Goal: Task Accomplishment & Management: Use online tool/utility

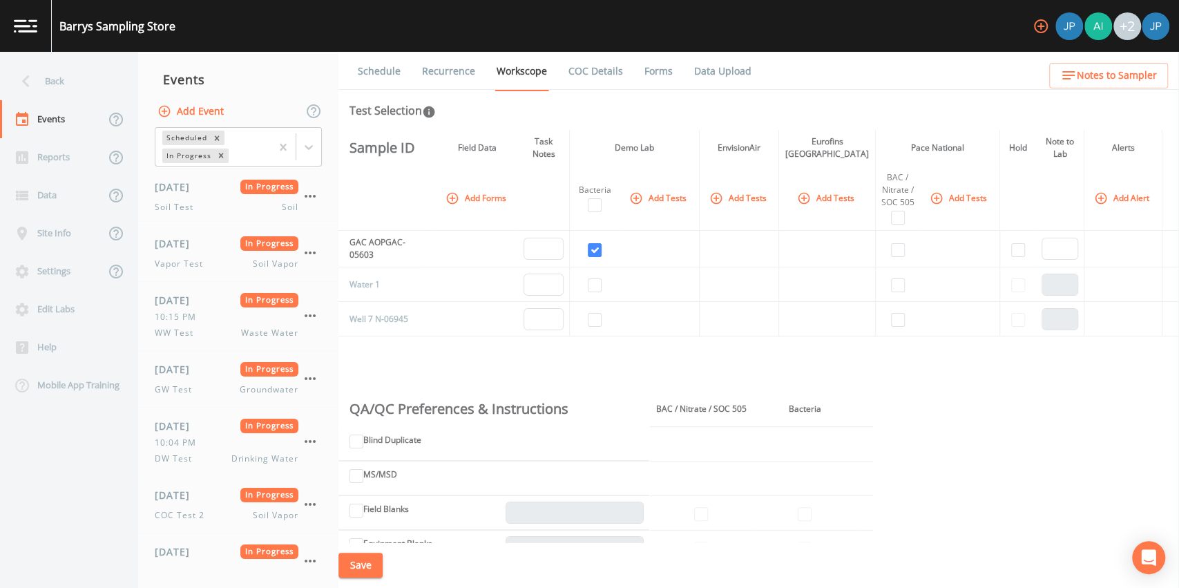
scroll to position [718, 0]
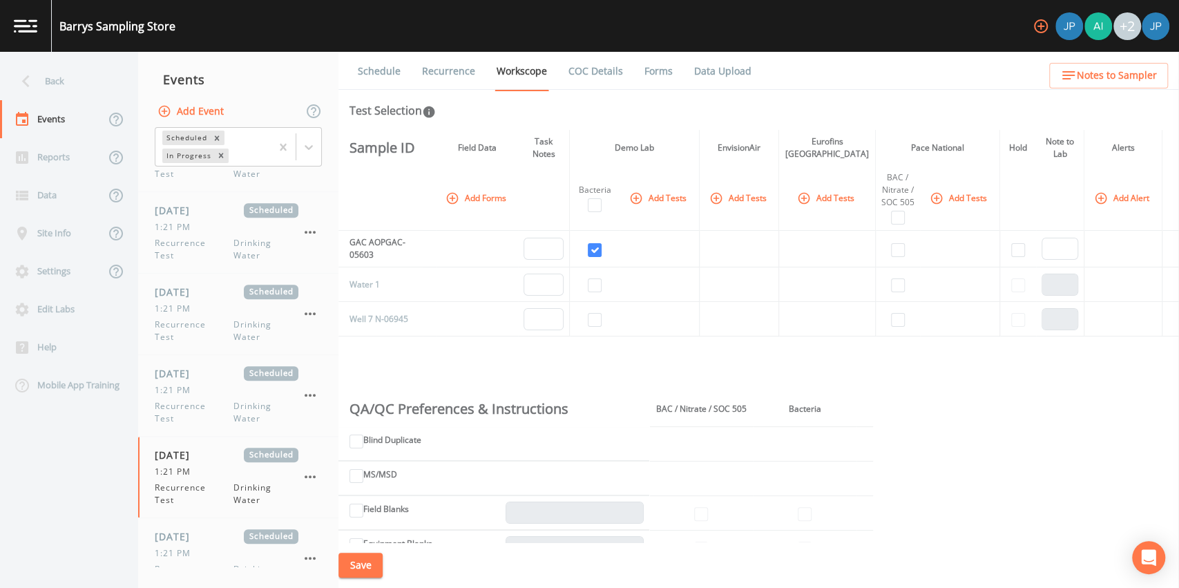
click at [320, 82] on div "Events" at bounding box center [238, 79] width 200 height 35
click at [331, 81] on div "Events" at bounding box center [238, 79] width 200 height 35
click at [338, 81] on div "Events" at bounding box center [238, 79] width 200 height 35
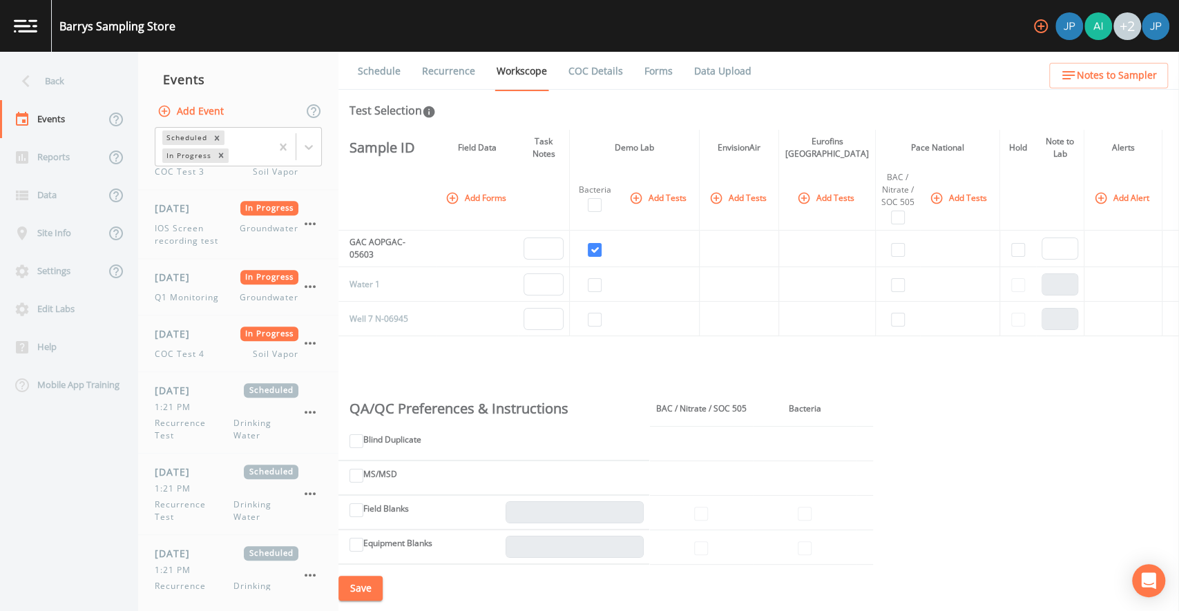
scroll to position [0, 0]
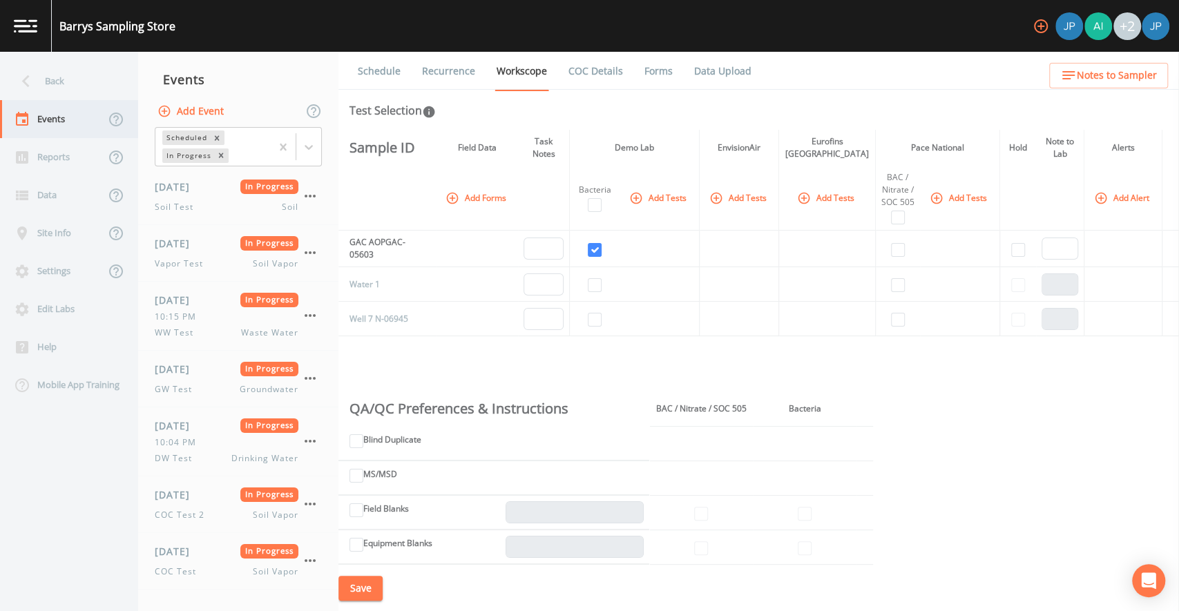
click at [91, 120] on div "Events" at bounding box center [52, 119] width 105 height 38
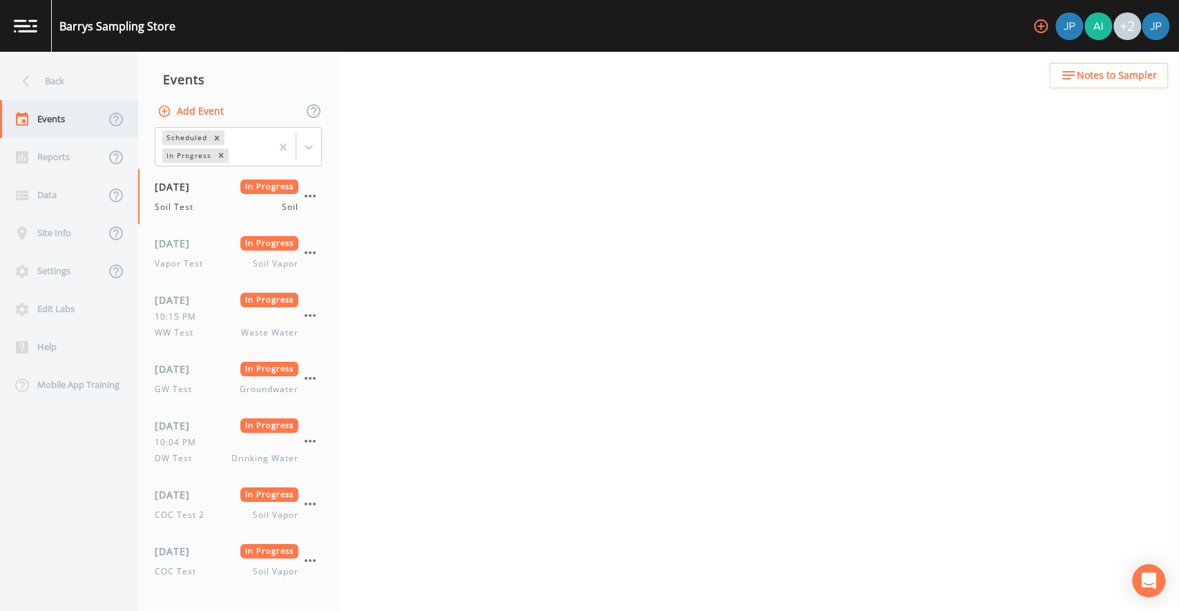
select select "81f74fd7-e6e8-40d9-9112-20912b776671"
select select "bd59903d-d878-48f2-a48b-25dbed2cbb1f"
select select "81f74fd7-e6e8-40d9-9112-20912b776671"
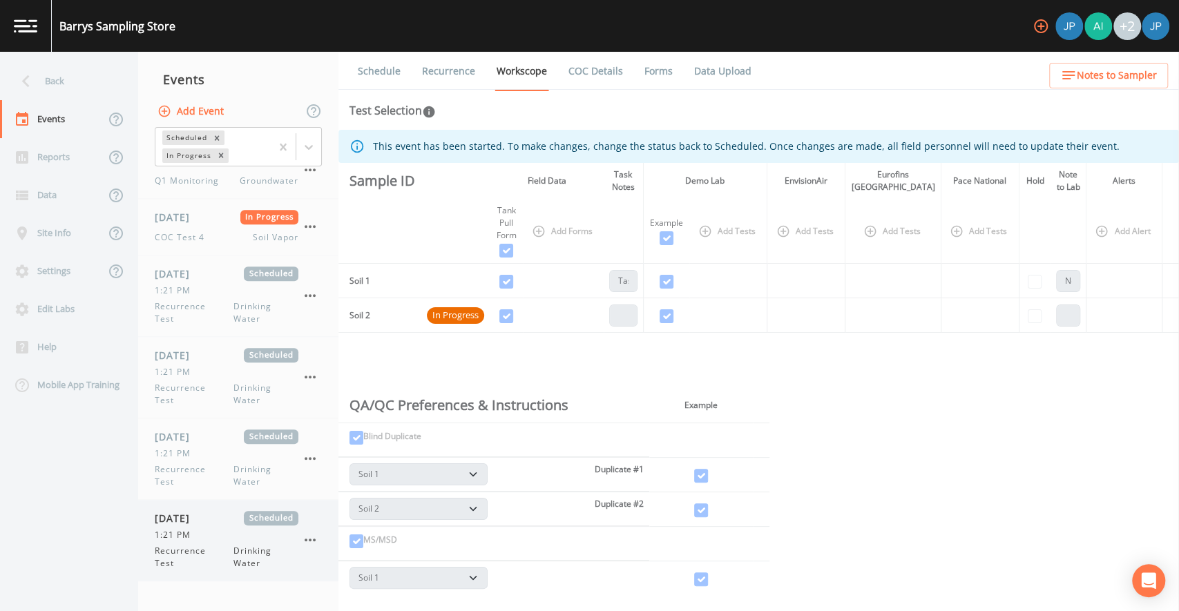
scroll to position [724, 0]
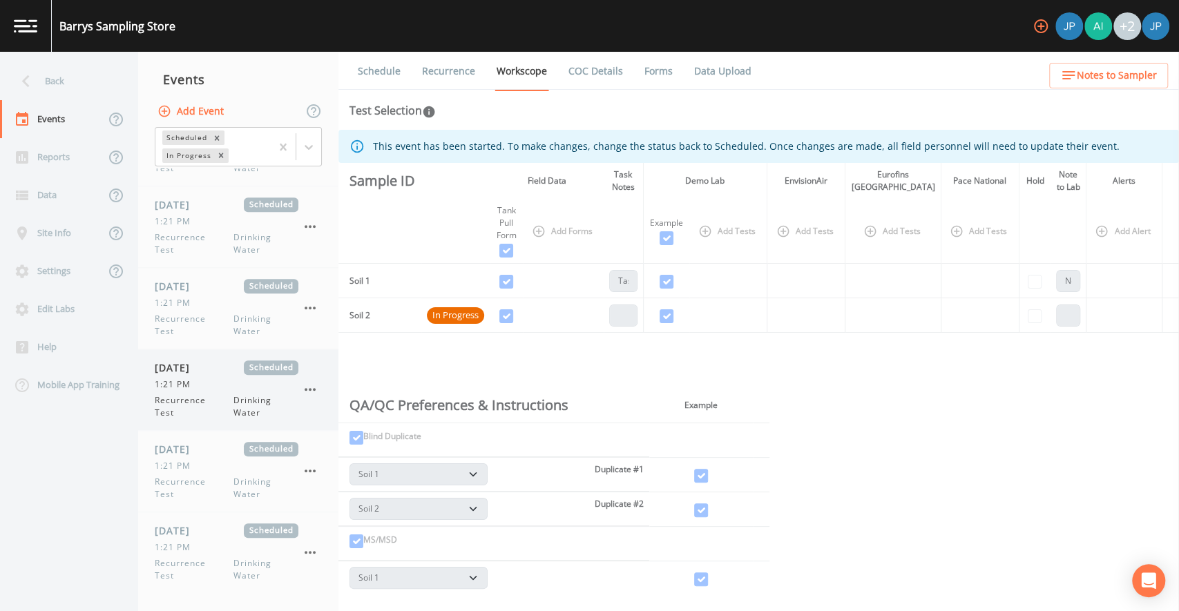
click at [195, 394] on span "Recurrence Test" at bounding box center [194, 406] width 79 height 25
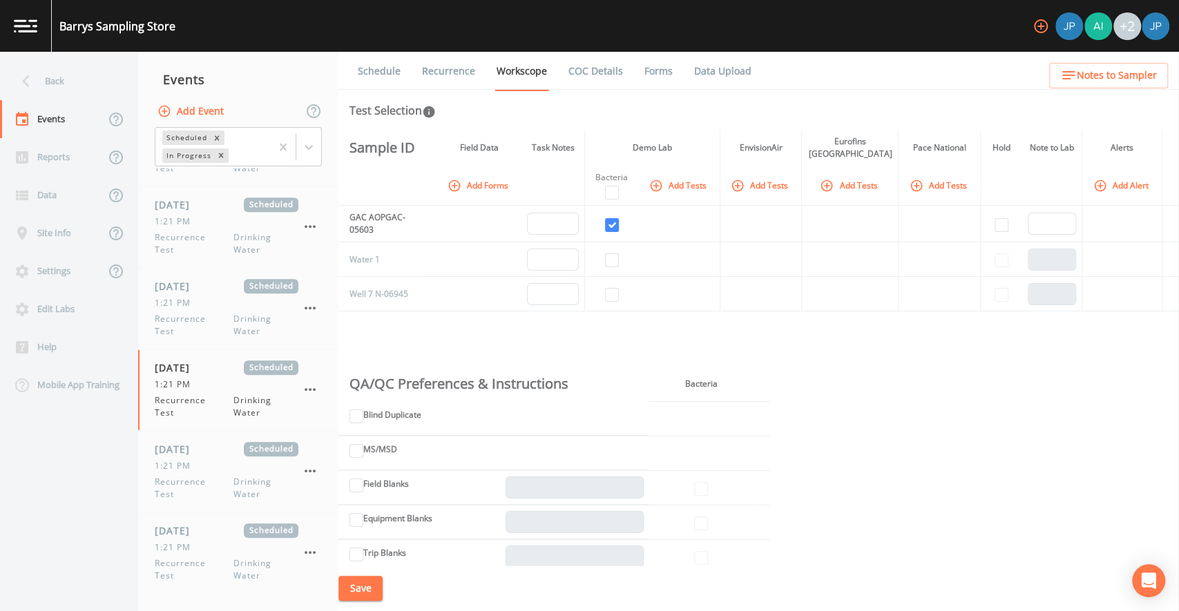
click at [850, 182] on button "Add Tests" at bounding box center [850, 185] width 66 height 23
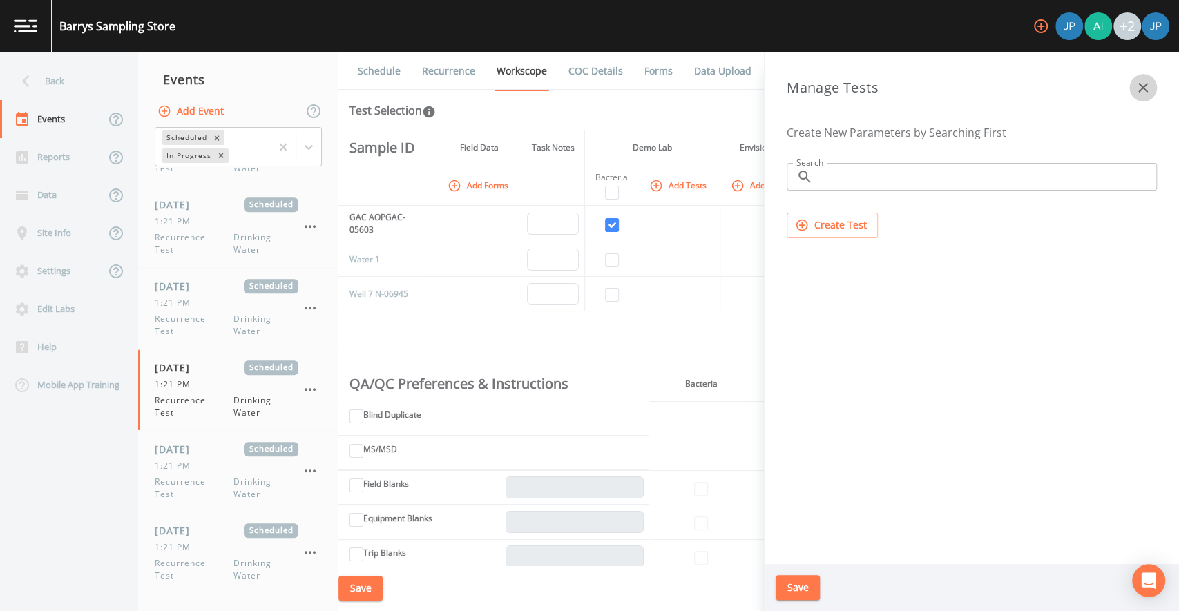
click at [1145, 88] on icon "button" at bounding box center [1142, 87] width 17 height 17
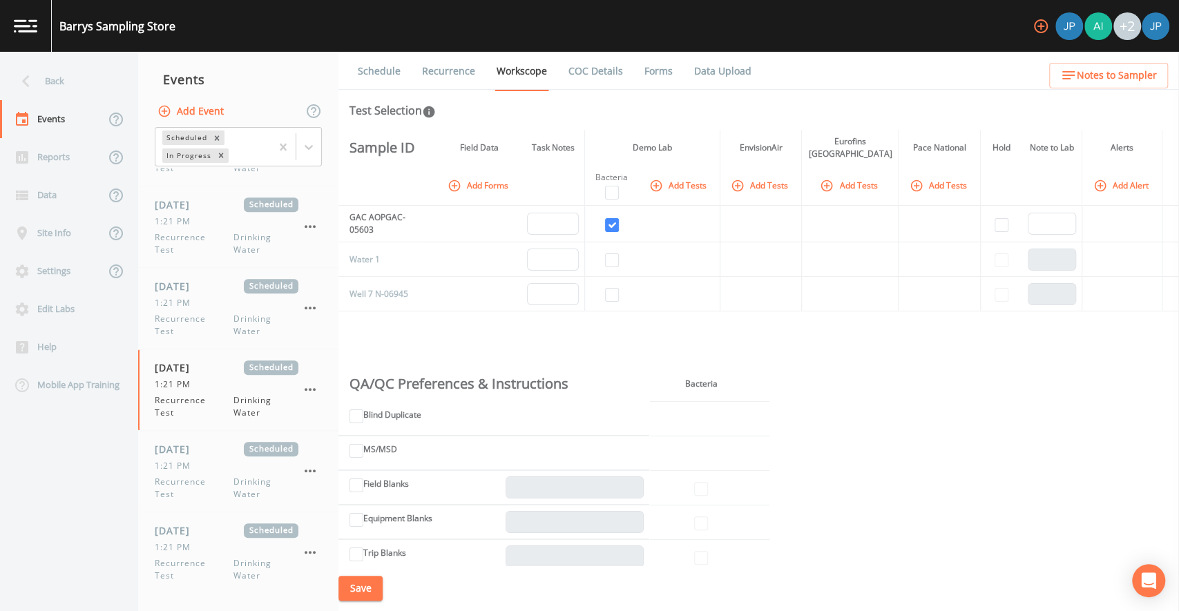
click at [744, 190] on icon "button" at bounding box center [738, 186] width 14 height 14
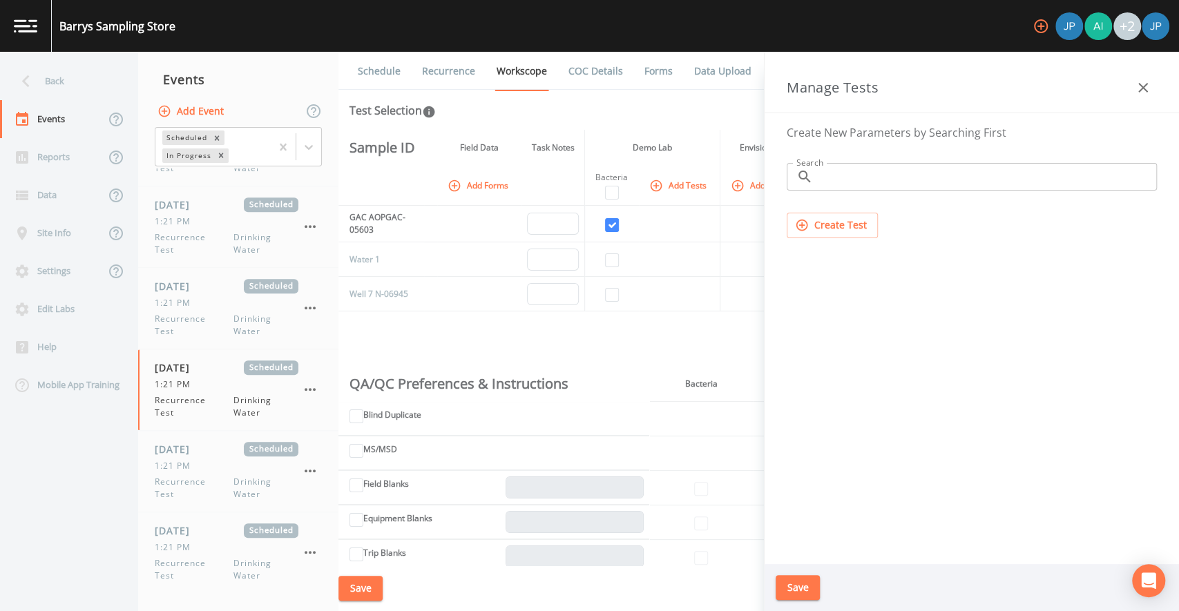
click at [697, 187] on button "Add Tests" at bounding box center [679, 185] width 66 height 23
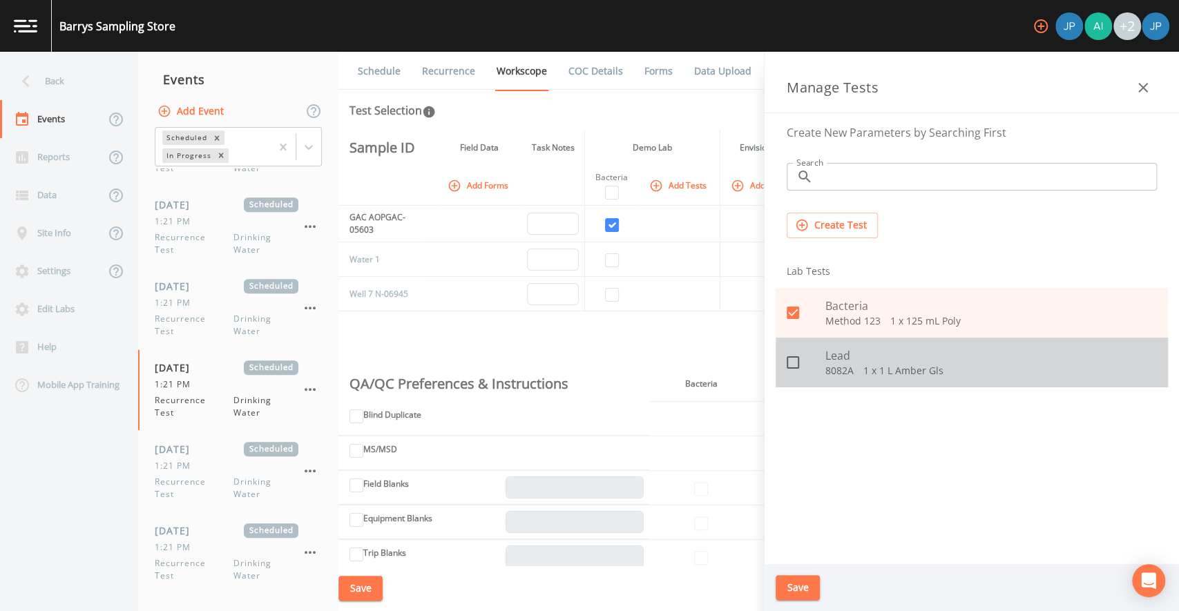
click at [793, 361] on icon at bounding box center [792, 362] width 17 height 17
checkbox input "true"
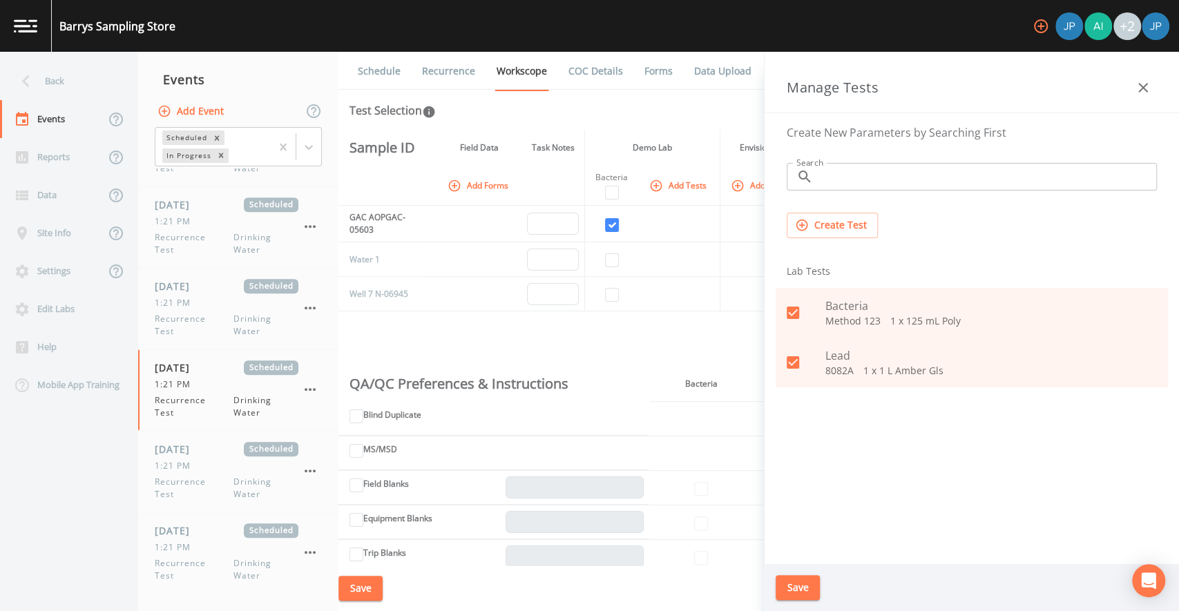
click at [946, 412] on div "Create New Parameters by Searching First Search ​ Search Create Test Lab Tests …" at bounding box center [971, 338] width 414 height 451
click at [1081, 449] on div "Create New Parameters by Searching First Search ​ Search Create Test Lab Tests …" at bounding box center [971, 338] width 414 height 451
click at [858, 236] on button "Create Test" at bounding box center [831, 226] width 91 height 26
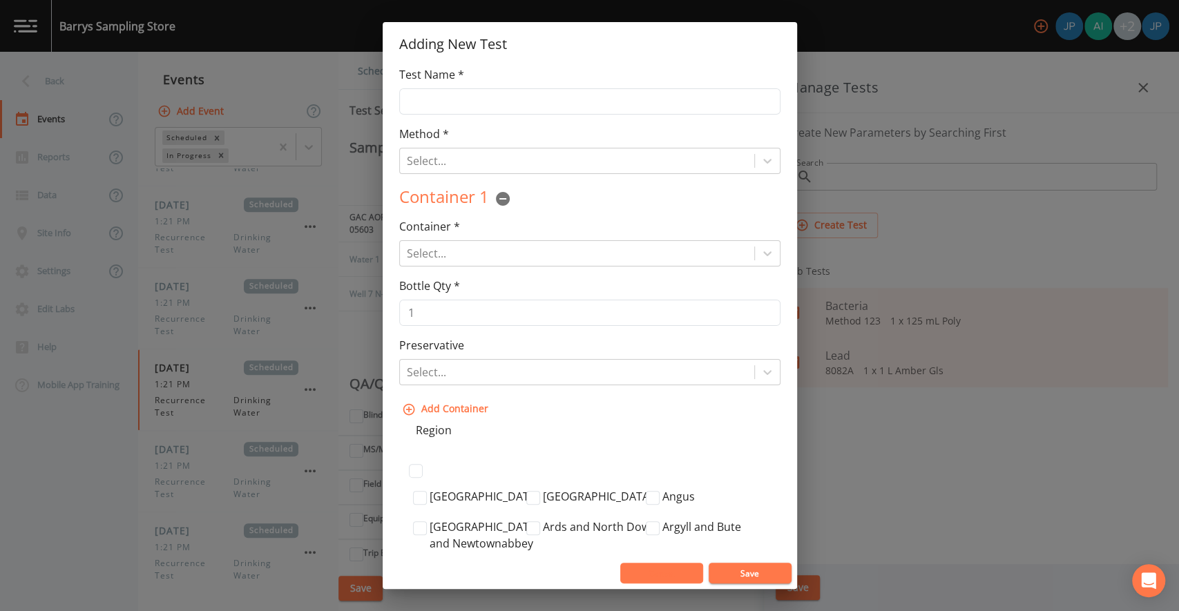
click at [667, 576] on button "Cancel" at bounding box center [661, 573] width 83 height 21
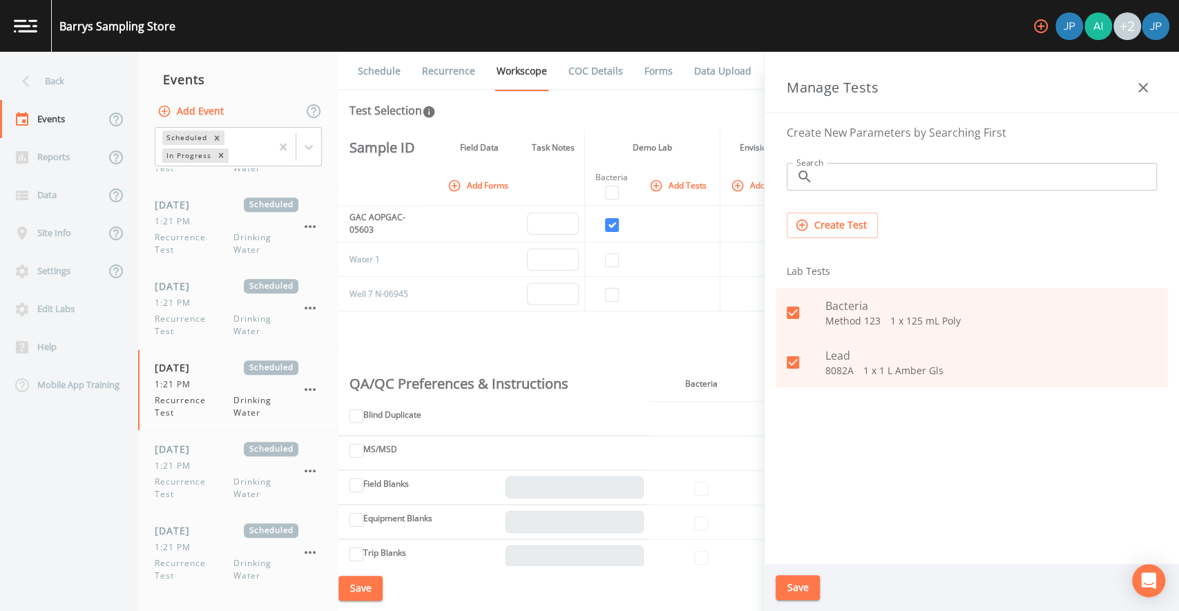
click at [987, 435] on div "Create New Parameters by Searching First Search ​ Search Create Test Lab Tests …" at bounding box center [971, 338] width 414 height 451
click at [1071, 421] on div "Create New Parameters by Searching First Search ​ Search Create Test Lab Tests …" at bounding box center [971, 338] width 414 height 451
click at [811, 588] on button "Save" at bounding box center [797, 588] width 44 height 26
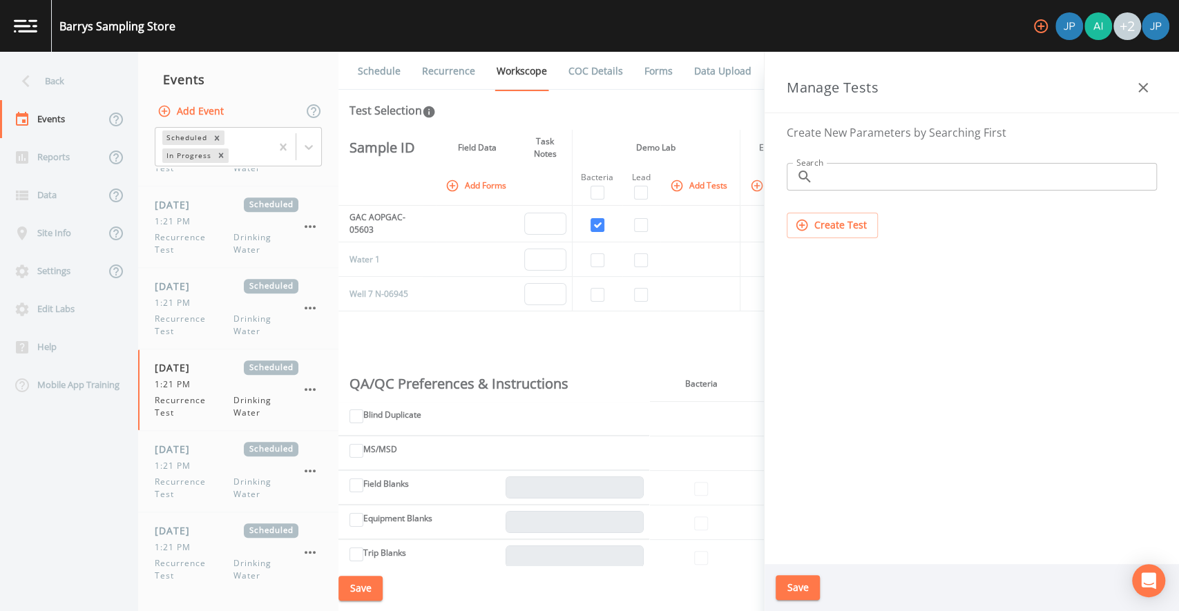
click at [1138, 89] on icon "button" at bounding box center [1142, 87] width 17 height 17
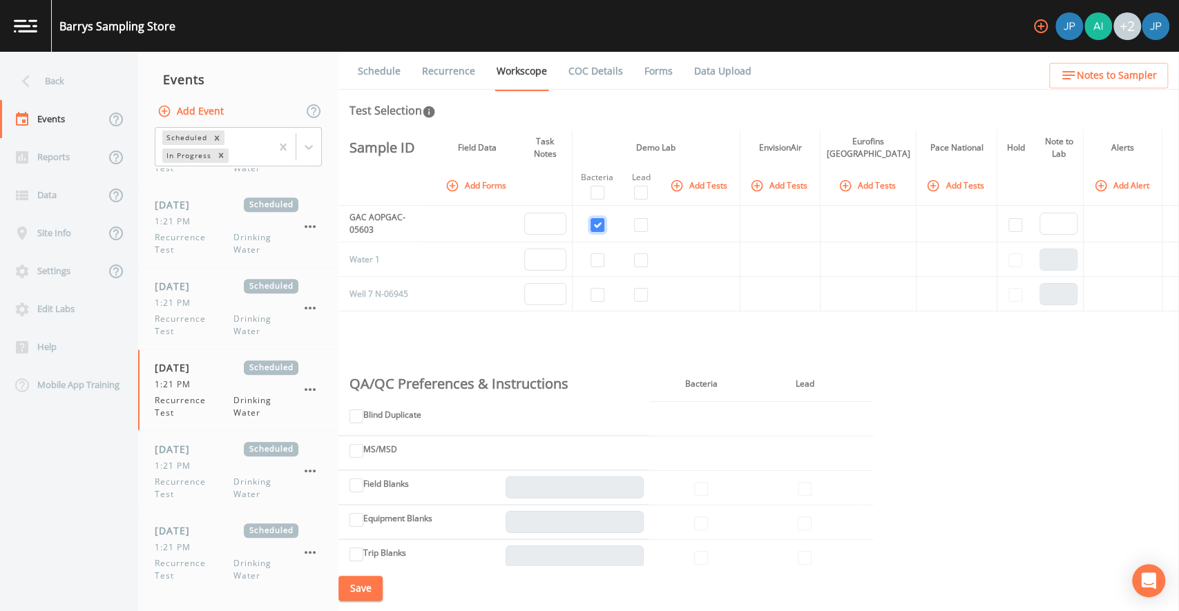
click at [604, 229] on input "checkbox" at bounding box center [597, 225] width 14 height 14
click at [603, 225] on input "checkbox" at bounding box center [597, 225] width 14 height 14
checkbox input "true"
click at [698, 180] on button "Add Tests" at bounding box center [700, 185] width 66 height 23
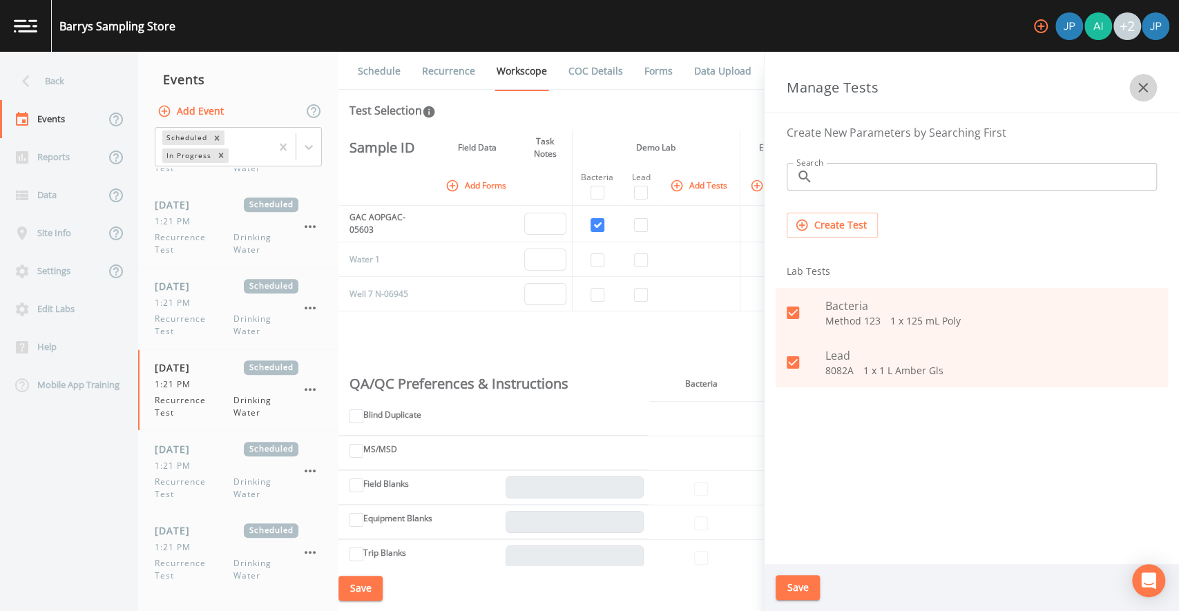
click at [1152, 92] on button "button" at bounding box center [1143, 88] width 28 height 28
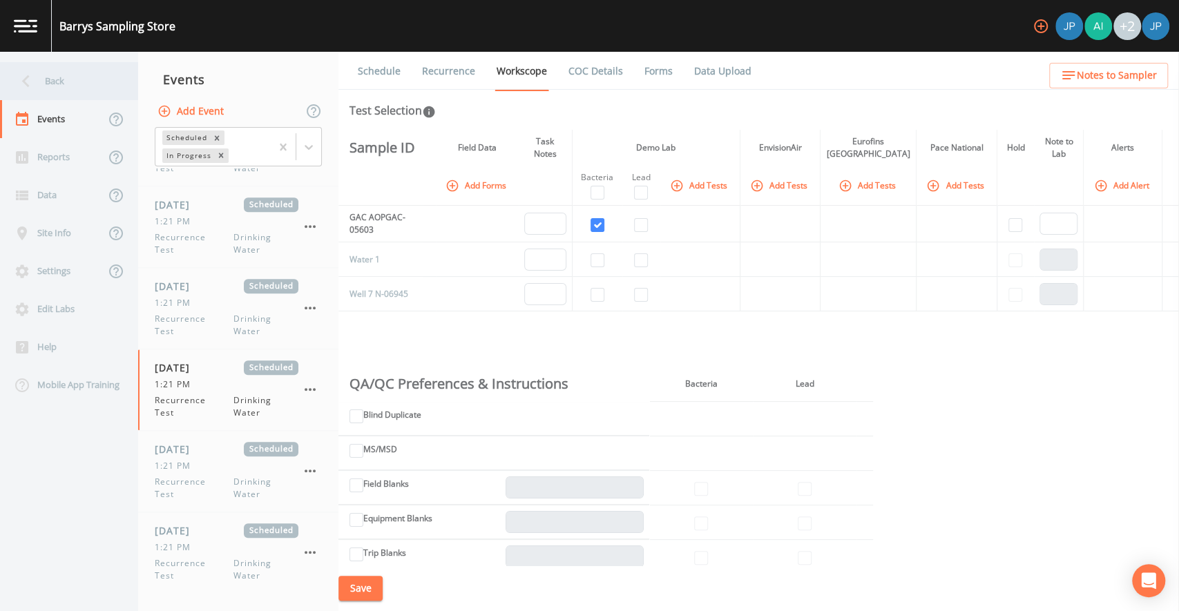
click at [84, 87] on div "Back" at bounding box center [62, 81] width 124 height 38
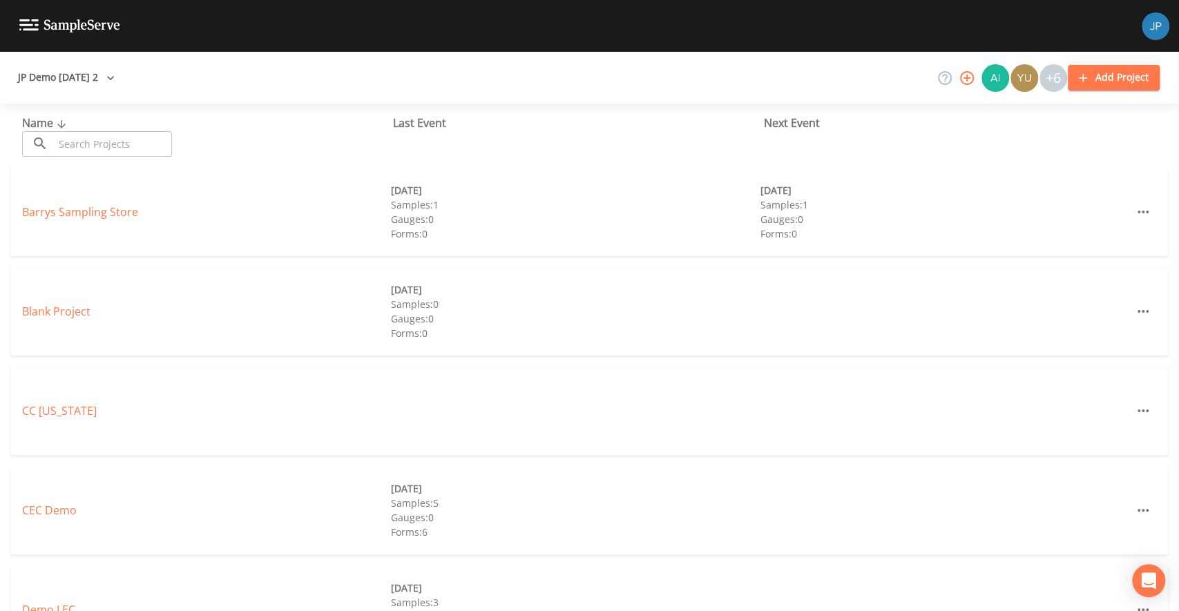
click at [117, 72] on icon "button" at bounding box center [111, 78] width 14 height 14
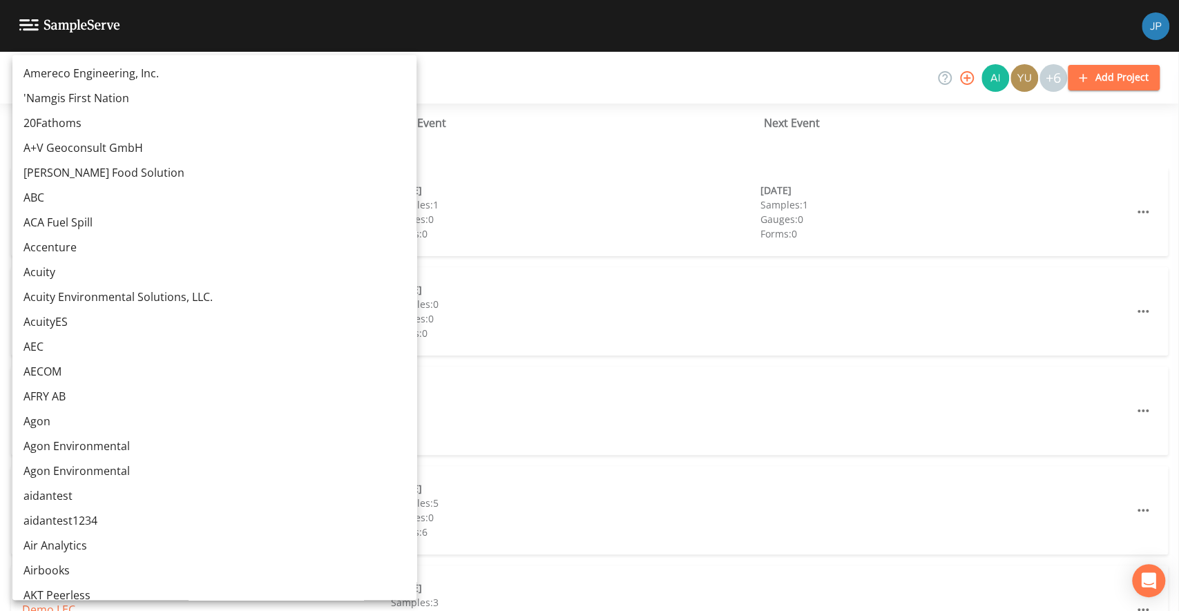
scroll to position [6059, 0]
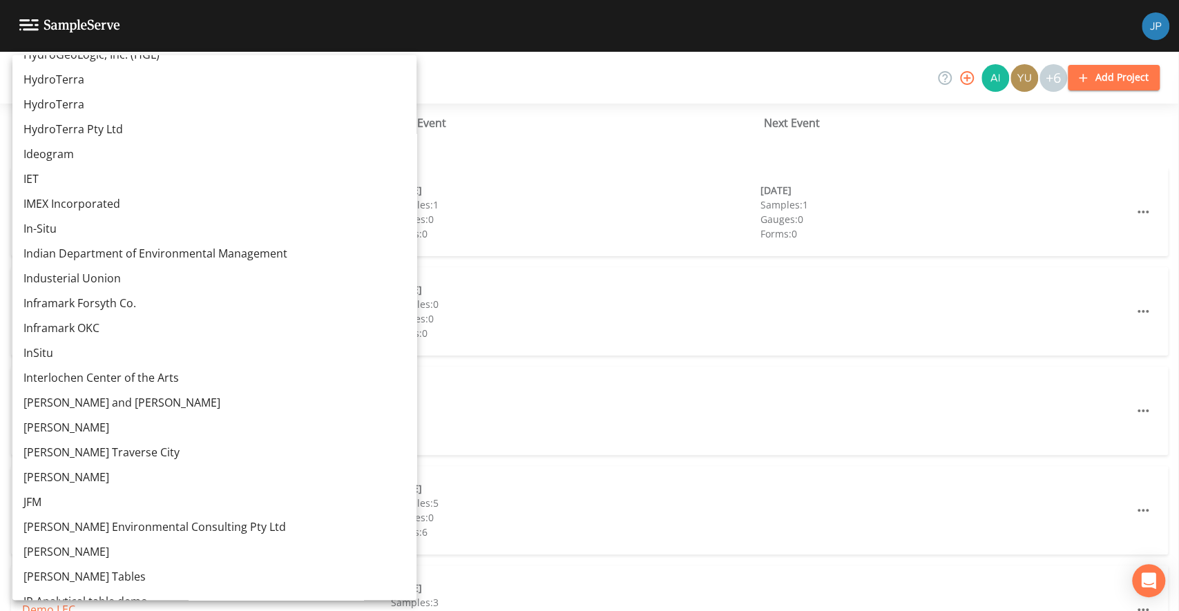
click at [90, 327] on link "Inframark OKC" at bounding box center [214, 328] width 404 height 25
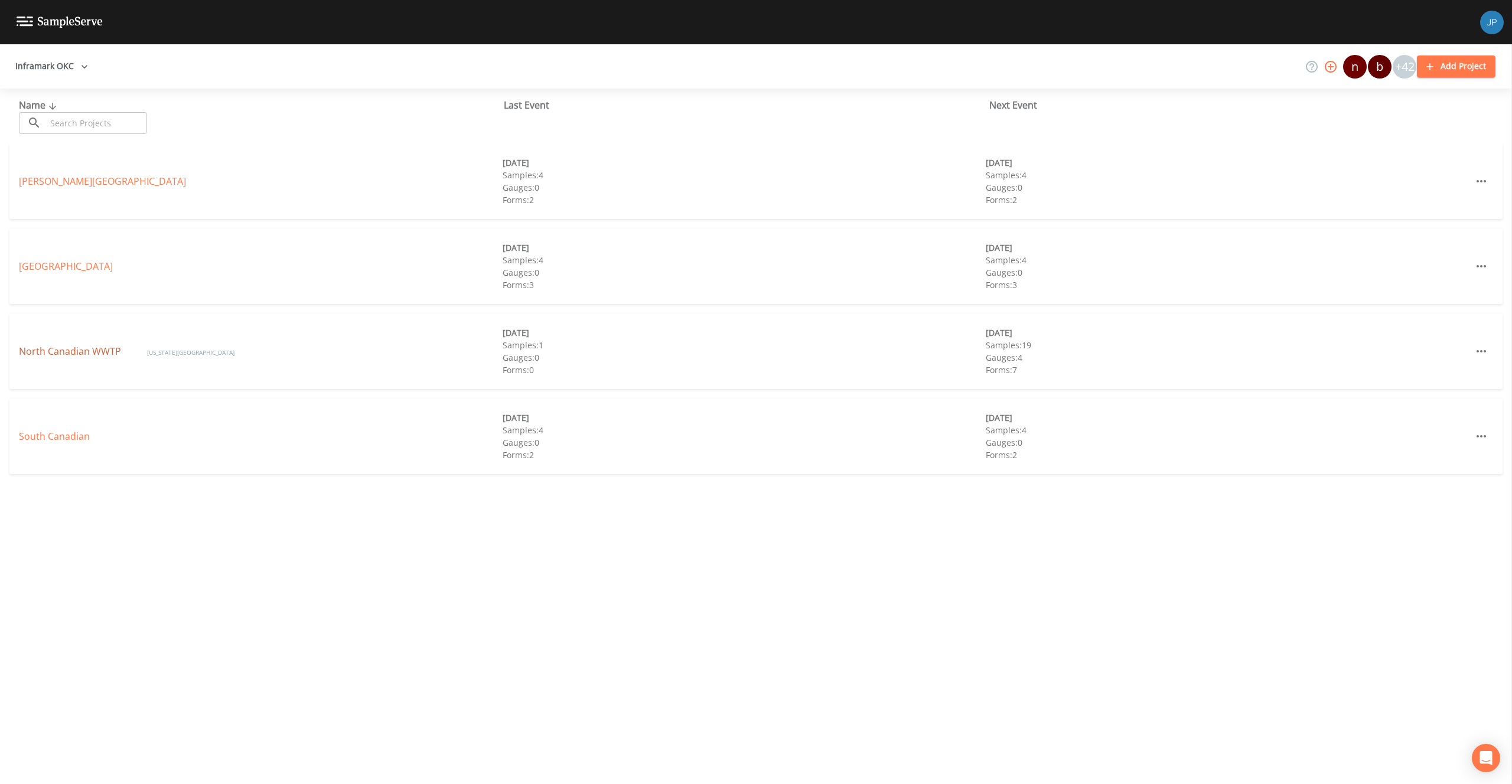
click at [71, 357] on link "North Canadian WWTP" at bounding box center [71, 351] width 104 height 13
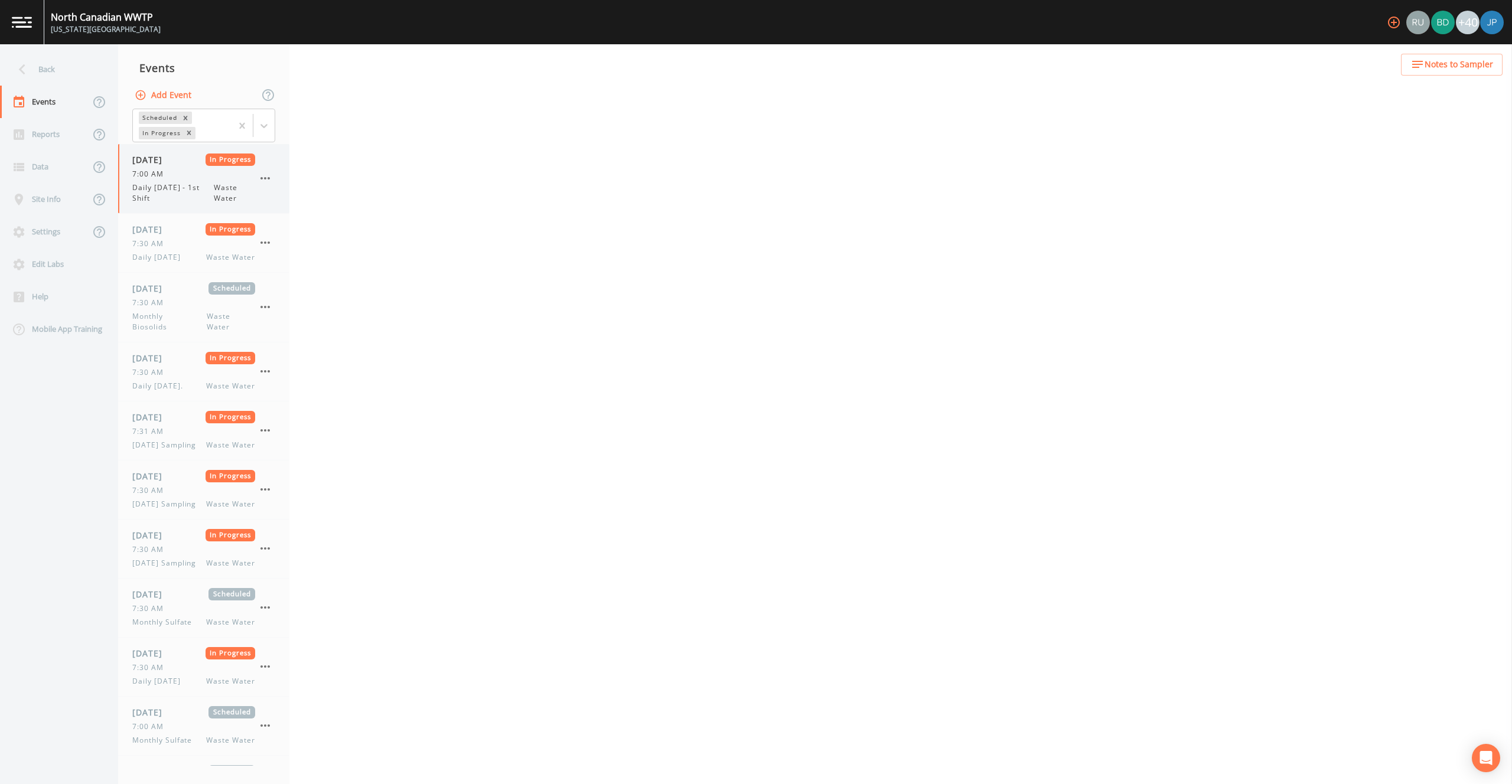
click at [185, 197] on span "Daily Thursday - 1st Shift" at bounding box center [173, 192] width 81 height 21
select select "092b3f94-5697-4c94-9891-da161916fdbb"
select select "b6a3c313-748b-4795-a028-792ad310bd60"
select select "092b3f94-5697-4c94-9891-da161916fdbb"
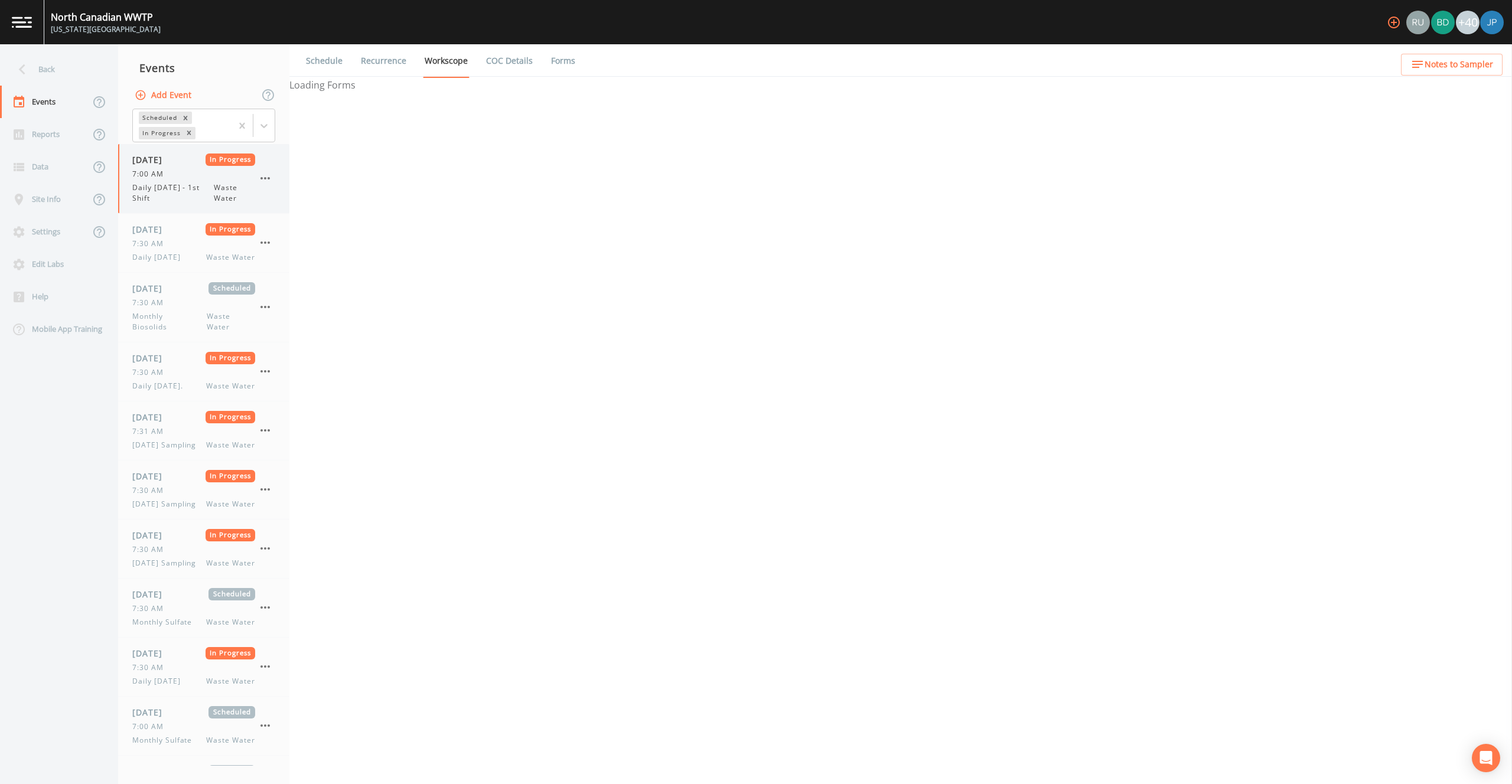
select select "b6a3c313-748b-4795-a028-792ad310bd60"
select select "092b3f94-5697-4c94-9891-da161916fdbb"
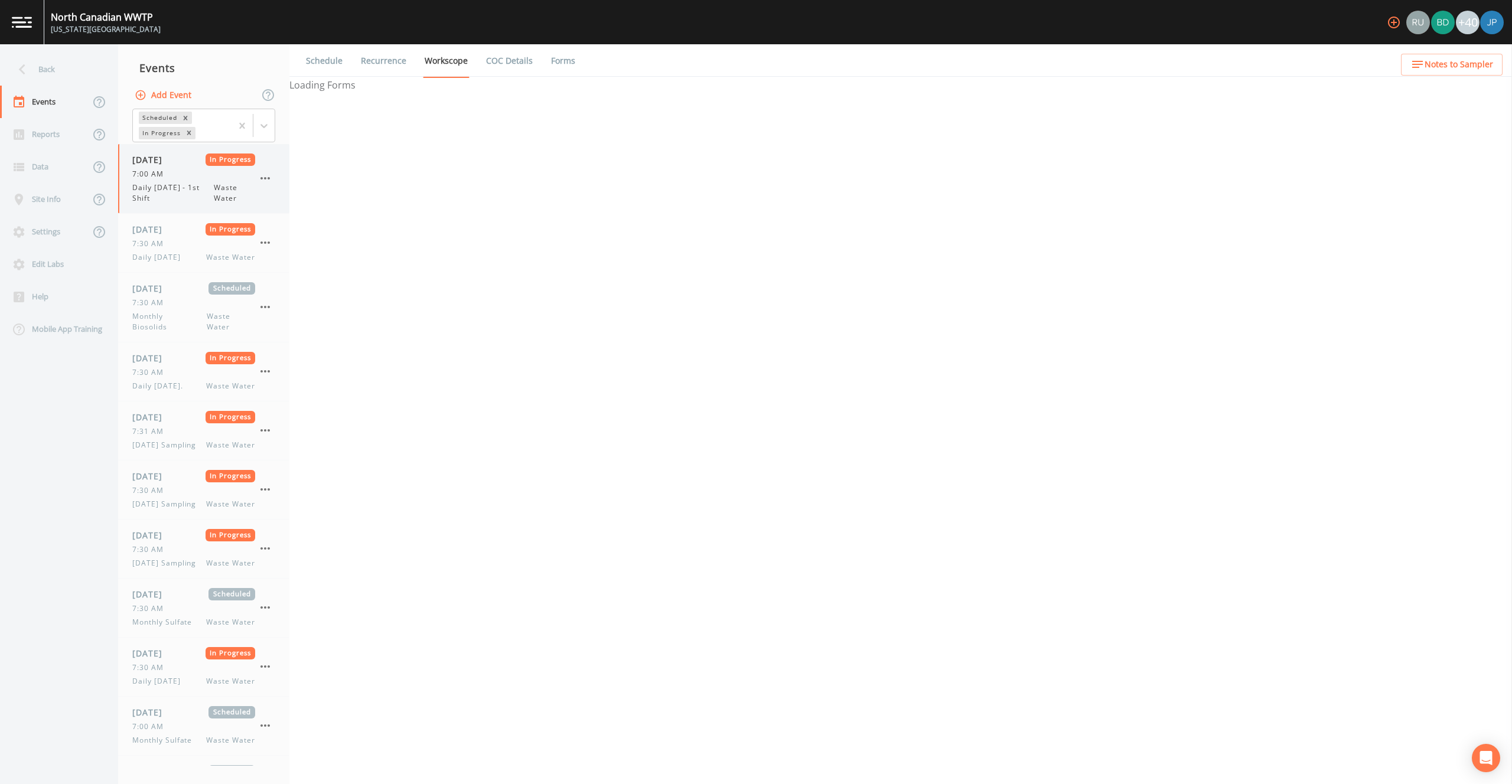
select select "092b3f94-5697-4c94-9891-da161916fdbb"
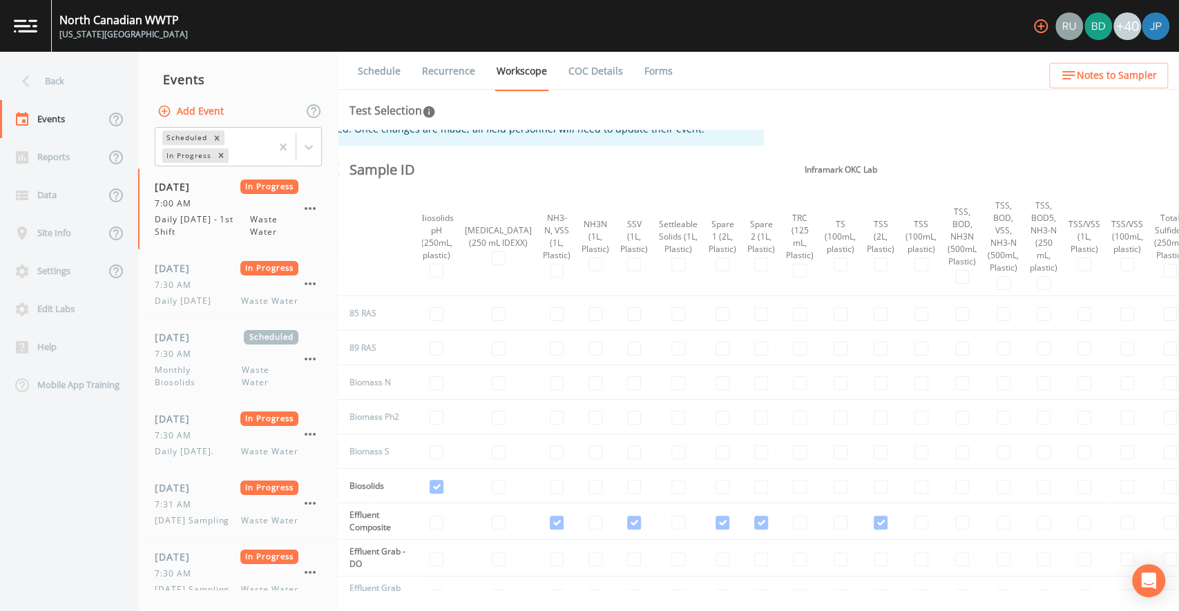
scroll to position [23, 415]
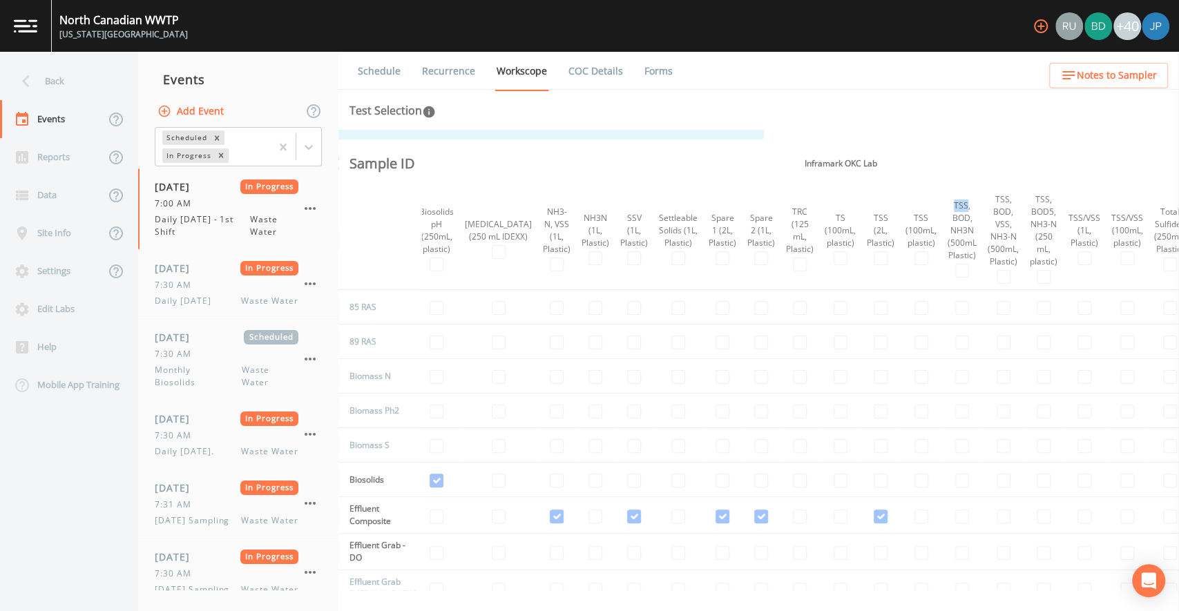
drag, startPoint x: 910, startPoint y: 205, endPoint x: 924, endPoint y: 211, distance: 15.1
click at [947, 211] on div "TSS, BOD, NH3N (500mL Plastic)" at bounding box center [961, 231] width 29 height 62
click at [947, 222] on div "TSS, BOD, NH3N (500mL Plastic)" at bounding box center [961, 231] width 29 height 62
drag, startPoint x: 906, startPoint y: 222, endPoint x: 929, endPoint y: 222, distance: 23.5
click at [947, 222] on div "TSS, BOD, NH3N (500mL Plastic)" at bounding box center [961, 231] width 29 height 62
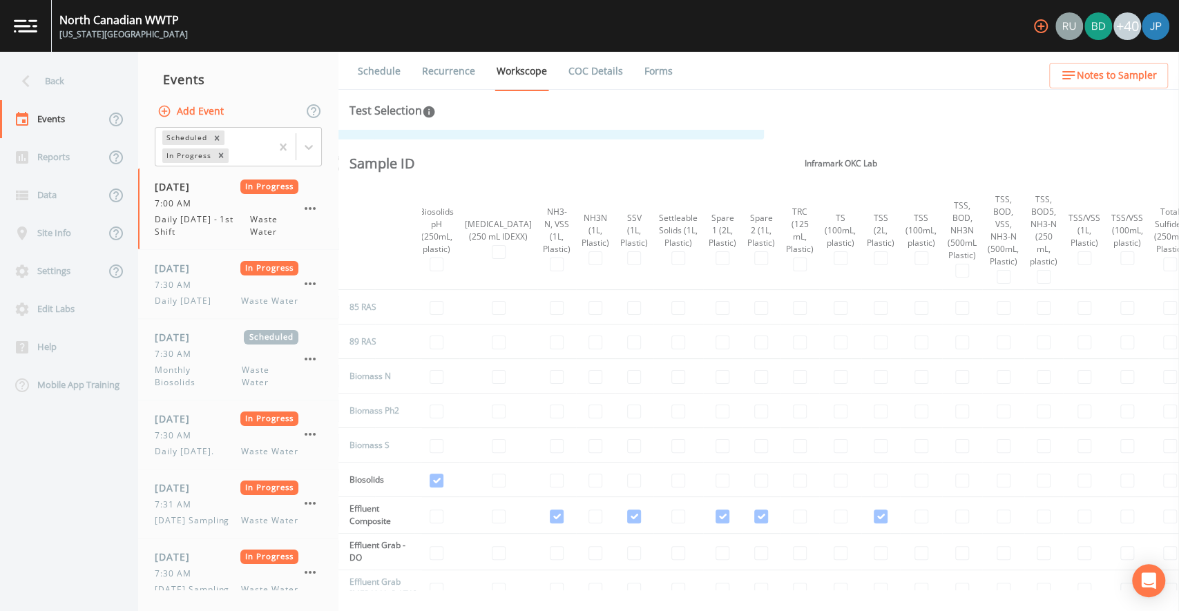
click at [947, 233] on div "TSS, BOD, NH3N (500mL Plastic)" at bounding box center [961, 231] width 29 height 62
drag, startPoint x: 907, startPoint y: 231, endPoint x: 931, endPoint y: 231, distance: 24.9
click at [947, 231] on div "TSS, BOD, NH3N (500mL Plastic)" at bounding box center [961, 231] width 29 height 62
click at [987, 241] on div "TSS, BOD, VSS, NH3-N (500mL, Plastic)" at bounding box center [1002, 230] width 31 height 75
drag, startPoint x: 952, startPoint y: 228, endPoint x: 965, endPoint y: 226, distance: 12.5
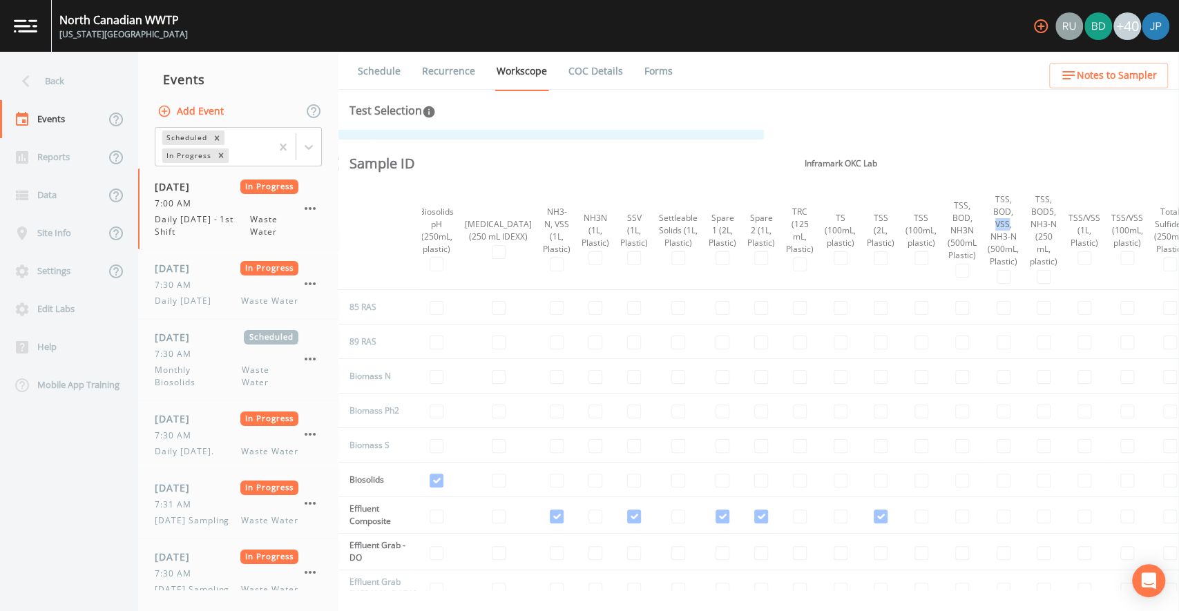
click at [987, 226] on div "TSS, BOD, VSS, NH3-N (500mL, Plastic)" at bounding box center [1002, 230] width 31 height 75
drag, startPoint x: 991, startPoint y: 199, endPoint x: 1012, endPoint y: 226, distance: 34.0
click at [1024, 226] on th "TSS, BOD5, NH3-N (250 mL, plastic)" at bounding box center [1043, 239] width 39 height 102
click at [1024, 229] on th "TSS, BOD5, NH3-N (250 mL, plastic)" at bounding box center [1043, 239] width 39 height 102
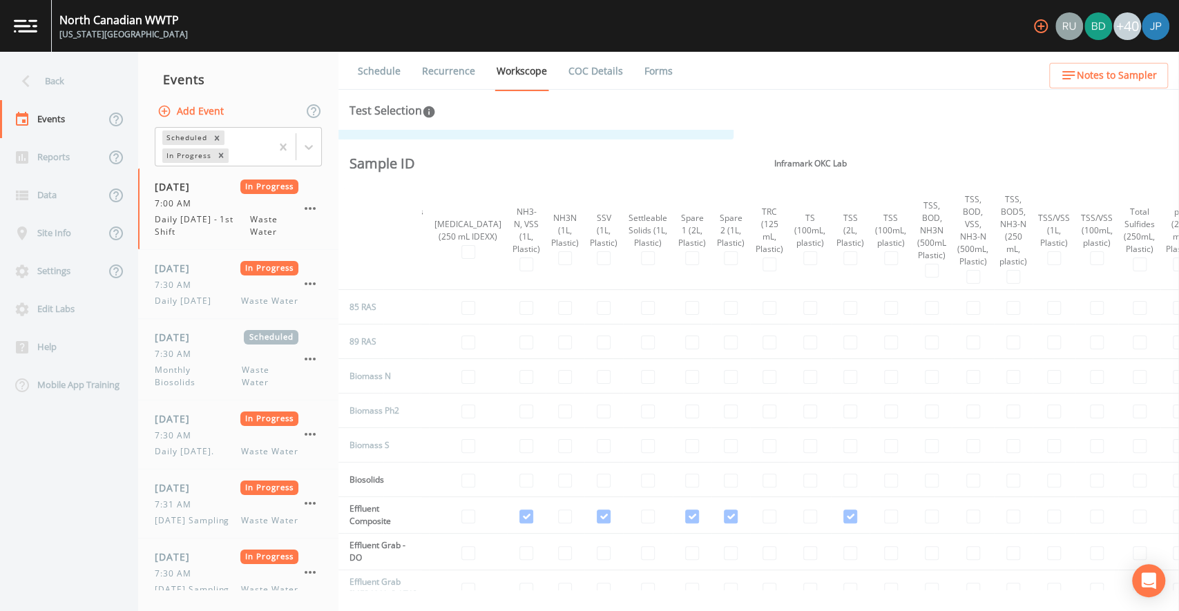
scroll to position [23, 481]
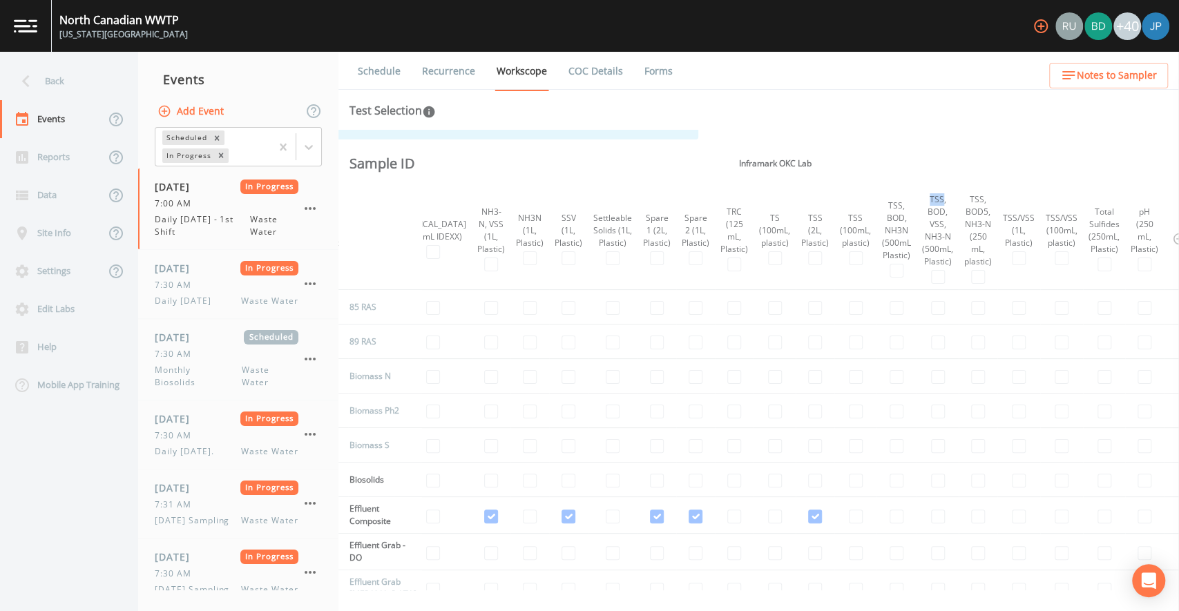
drag, startPoint x: 885, startPoint y: 196, endPoint x: 899, endPoint y: 198, distance: 14.0
click at [922, 198] on div "TSS, BOD, VSS, NH3-N (500mL, Plastic)" at bounding box center [937, 230] width 31 height 75
click at [922, 213] on div "TSS, BOD, VSS, NH3-N (500mL, Plastic)" at bounding box center [937, 230] width 31 height 75
drag, startPoint x: 884, startPoint y: 212, endPoint x: 900, endPoint y: 211, distance: 15.9
click at [922, 211] on div "TSS, BOD, VSS, NH3-N (500mL, Plastic)" at bounding box center [937, 230] width 31 height 75
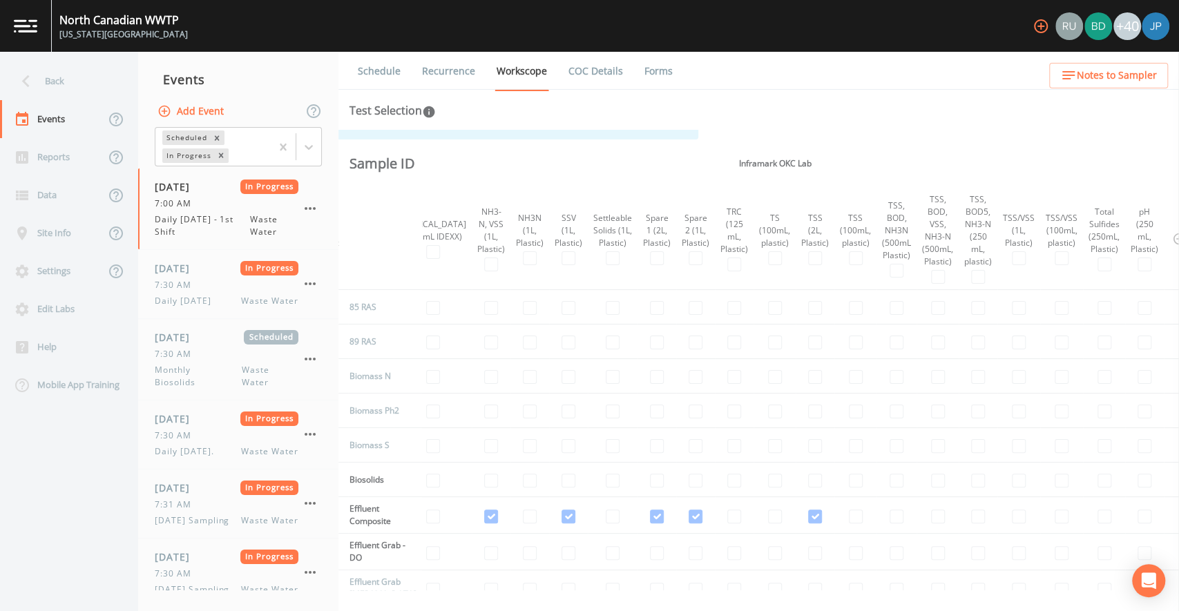
click at [922, 224] on div "TSS, BOD, VSS, NH3-N (500mL, Plastic)" at bounding box center [937, 230] width 31 height 75
drag, startPoint x: 887, startPoint y: 225, endPoint x: 903, endPoint y: 234, distance: 18.8
click at [922, 233] on div "TSS, BOD, VSS, NH3-N (500mL, Plastic)" at bounding box center [937, 230] width 31 height 75
click at [922, 236] on div "TSS, BOD, VSS, NH3-N (500mL, Plastic)" at bounding box center [937, 230] width 31 height 75
click at [922, 238] on div "TSS, BOD, VSS, NH3-N (500mL, Plastic)" at bounding box center [937, 230] width 31 height 75
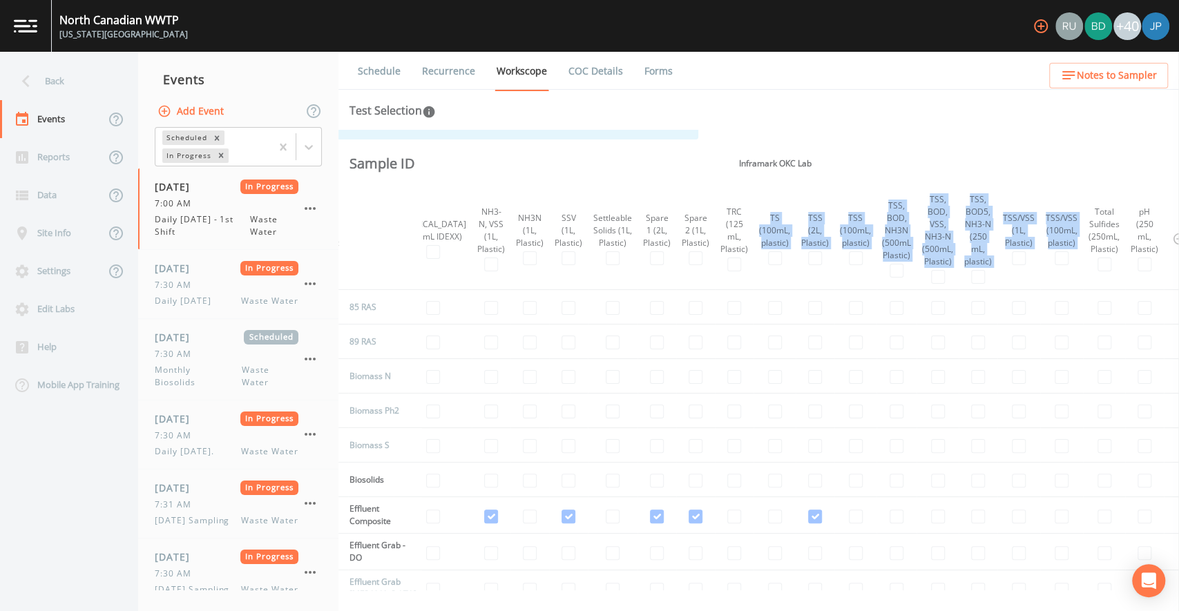
drag, startPoint x: 724, startPoint y: 219, endPoint x: 1041, endPoint y: 214, distance: 316.3
click at [1041, 214] on tr "Temp DO Flow TRC FAC Add Forms Composite Grab BOD (1L, Plastic) Biosolids pH (2…" at bounding box center [673, 239] width 1630 height 102
click at [964, 222] on div "TSS, BOD5, NH3-N (250 mL, plastic)" at bounding box center [978, 230] width 28 height 75
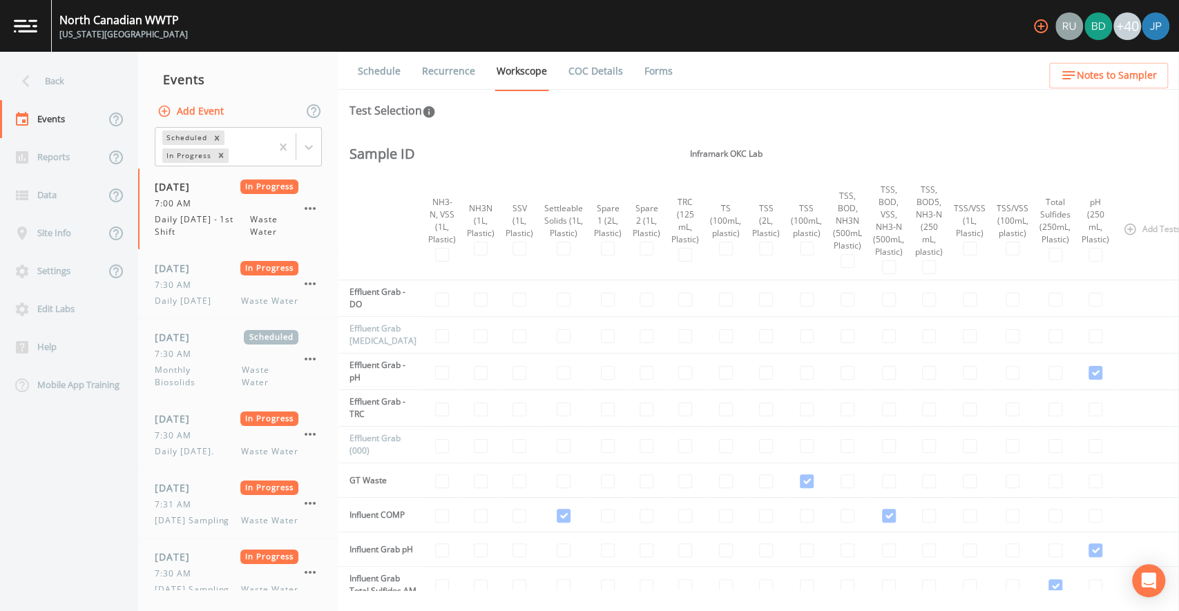
scroll to position [0, 530]
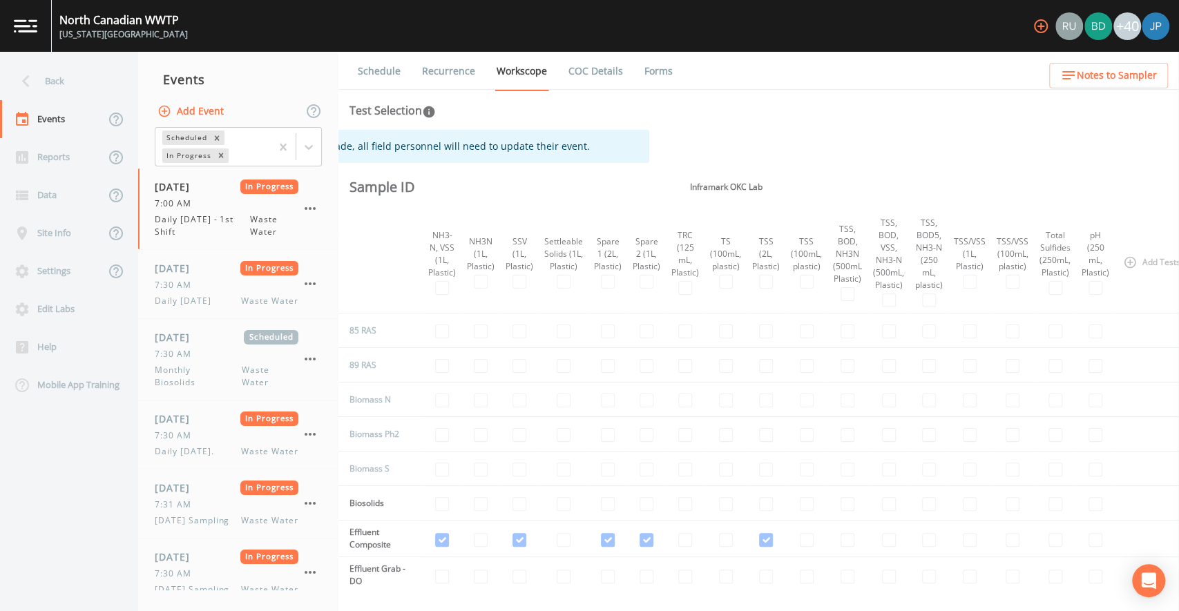
click at [909, 309] on th "TSS, BOD5, NH3-N (250 mL, plastic)" at bounding box center [928, 262] width 39 height 102
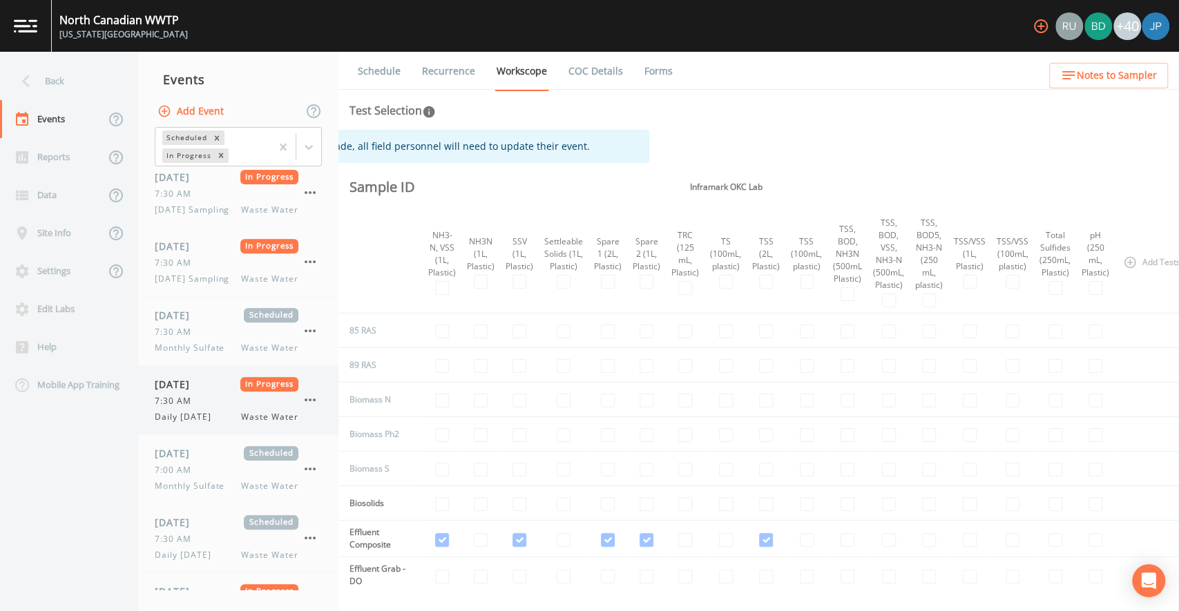
scroll to position [386, 0]
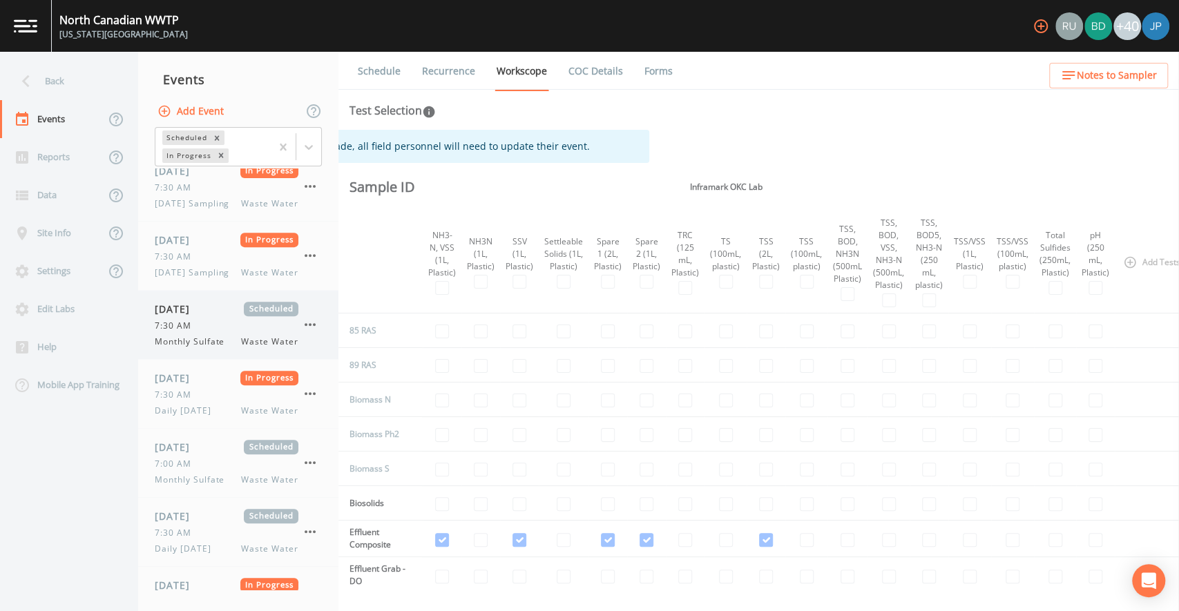
click at [216, 348] on div "09/09/2025 Scheduled 7:30 AM Monthly Sulfate Waste Water" at bounding box center [227, 325] width 144 height 46
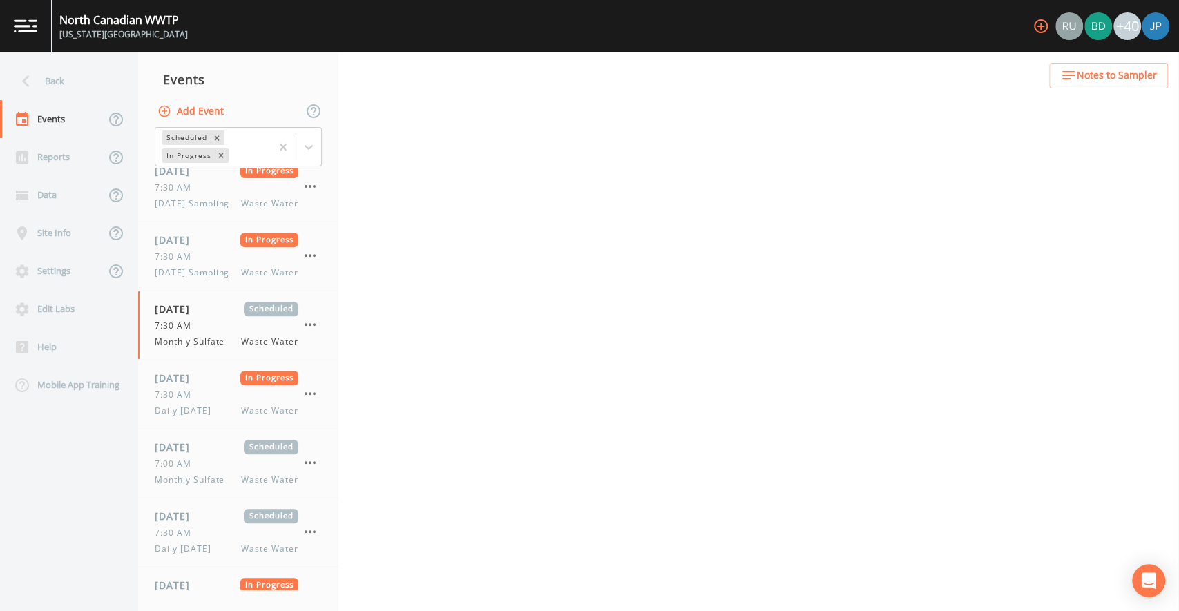
select select "b6a3c313-748b-4795-a028-792ad310bd60"
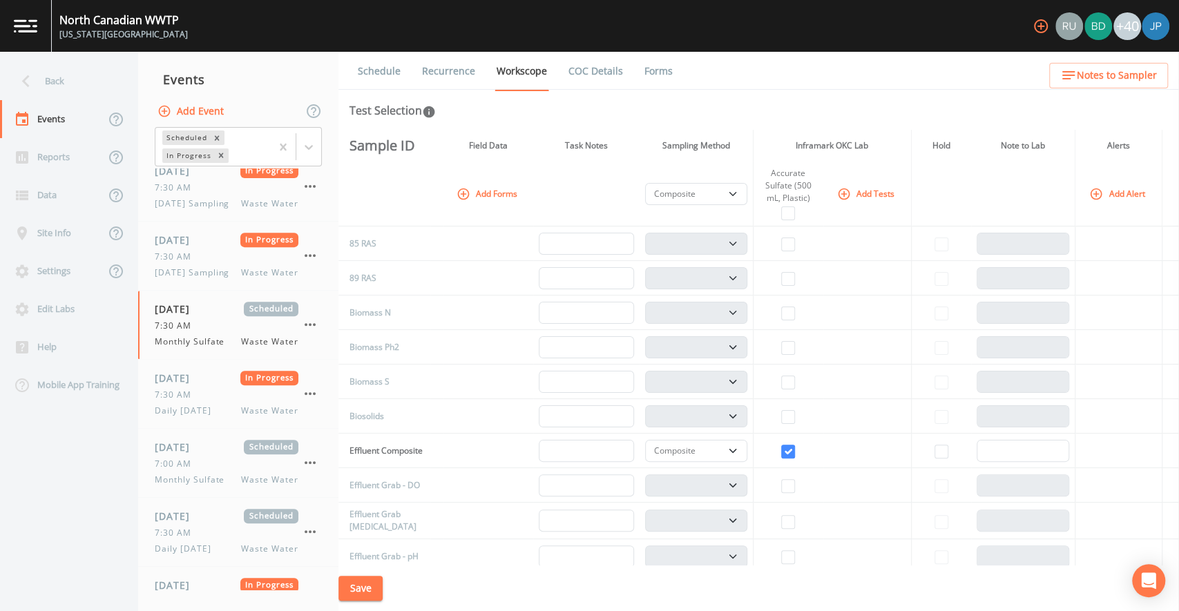
click at [853, 191] on button "Add Tests" at bounding box center [867, 193] width 66 height 23
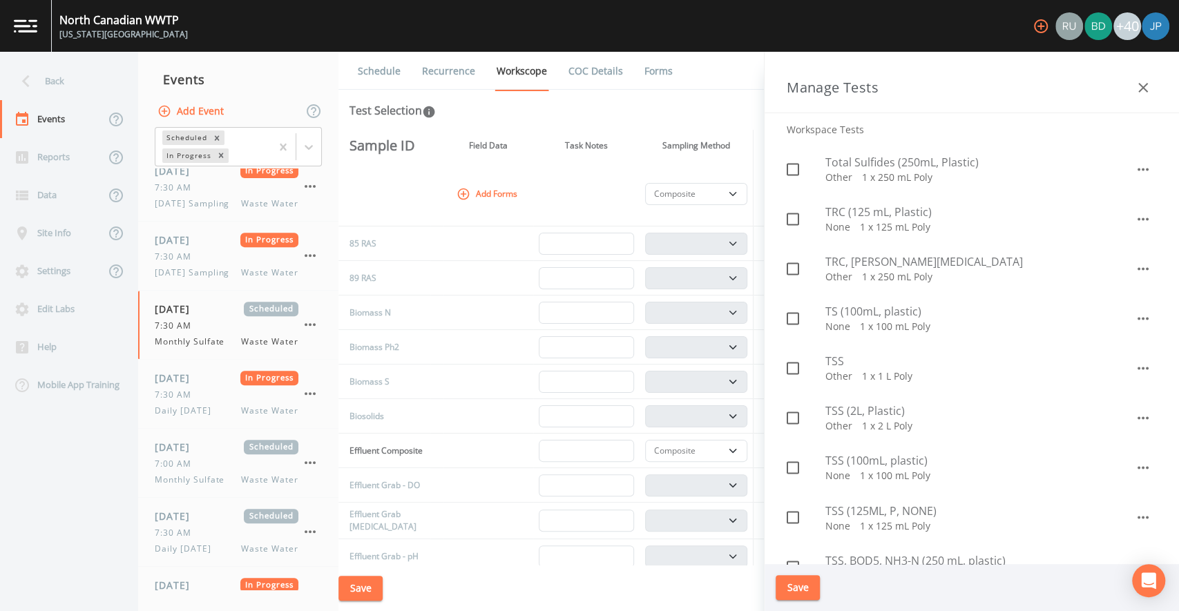
scroll to position [1501, 0]
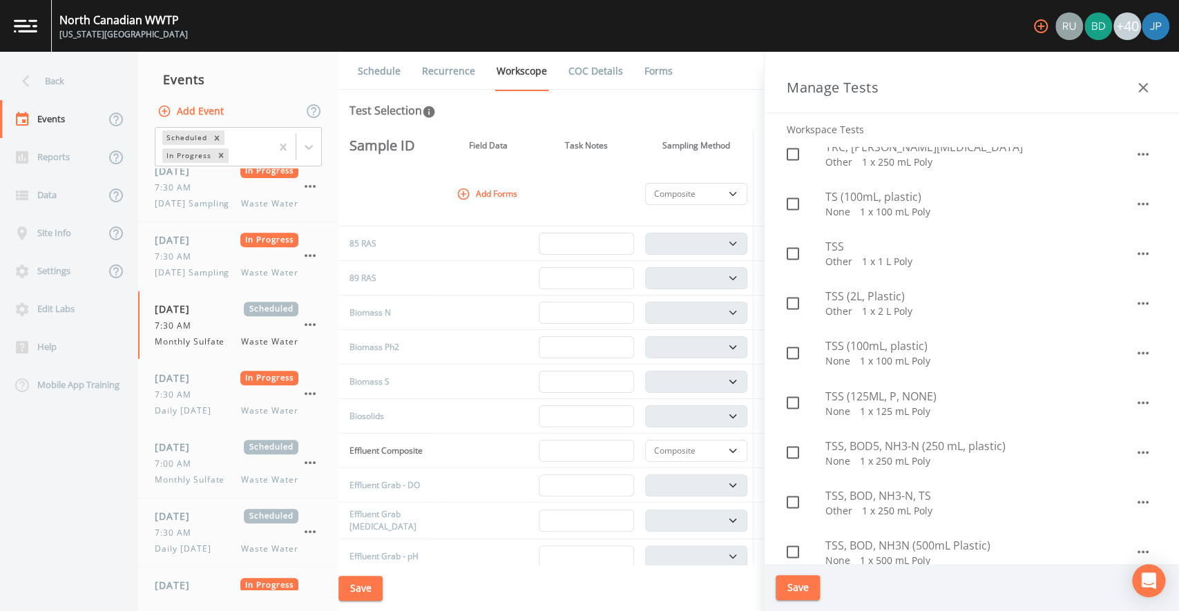
click at [793, 260] on icon at bounding box center [792, 253] width 17 height 17
checkbox input "true"
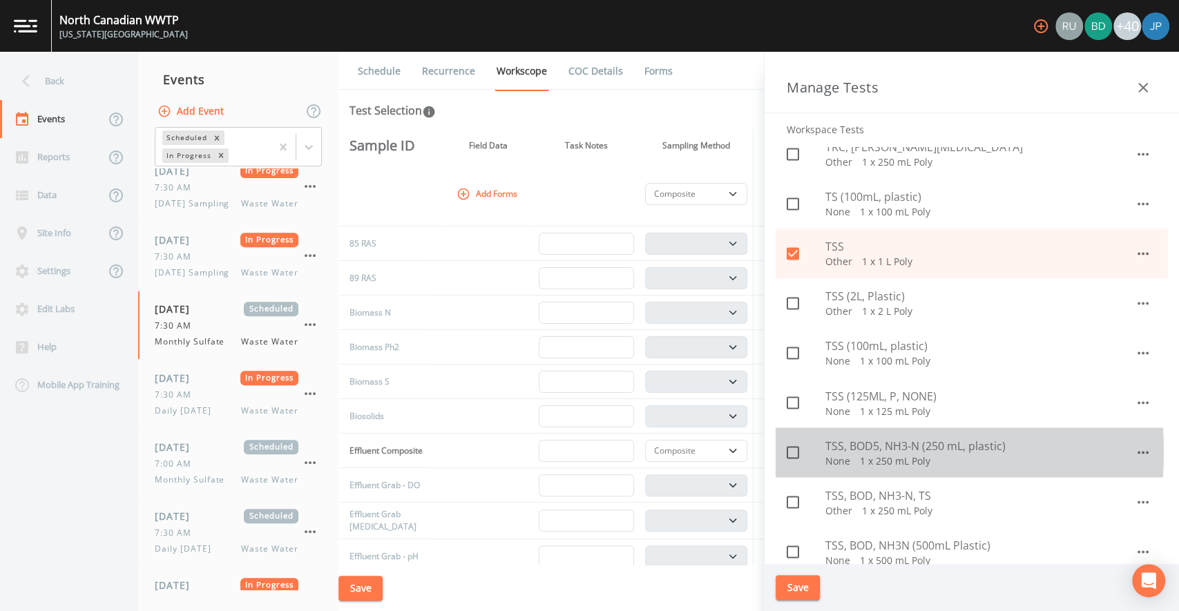
click at [793, 451] on icon at bounding box center [792, 452] width 17 height 17
checkbox input "true"
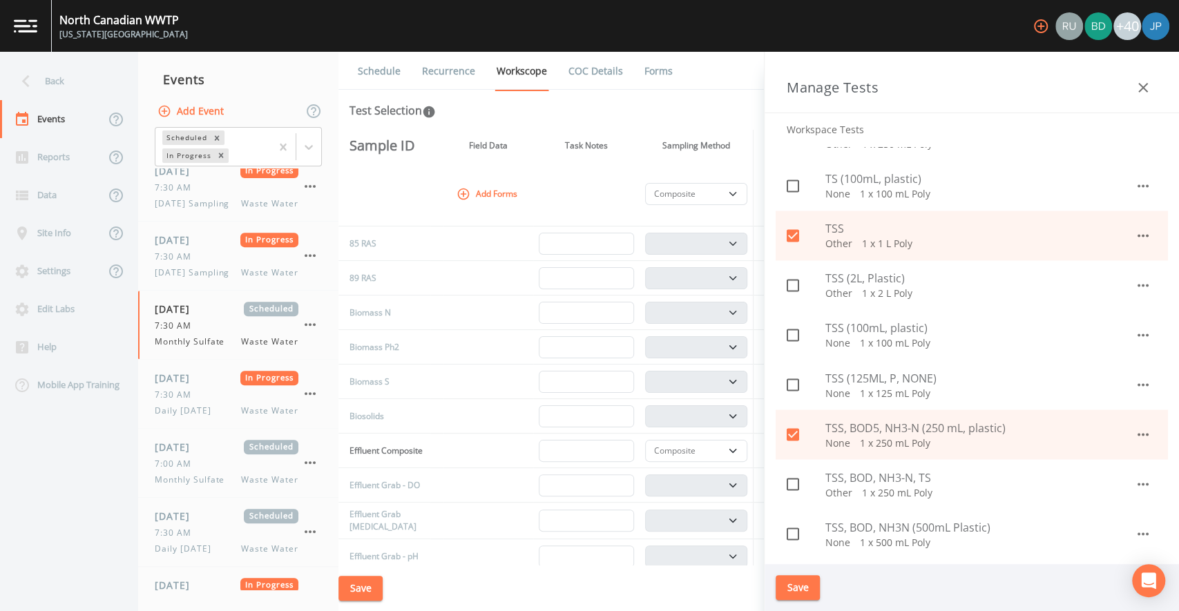
scroll to position [1525, 0]
click at [793, 475] on icon at bounding box center [792, 478] width 17 height 17
checkbox input "true"
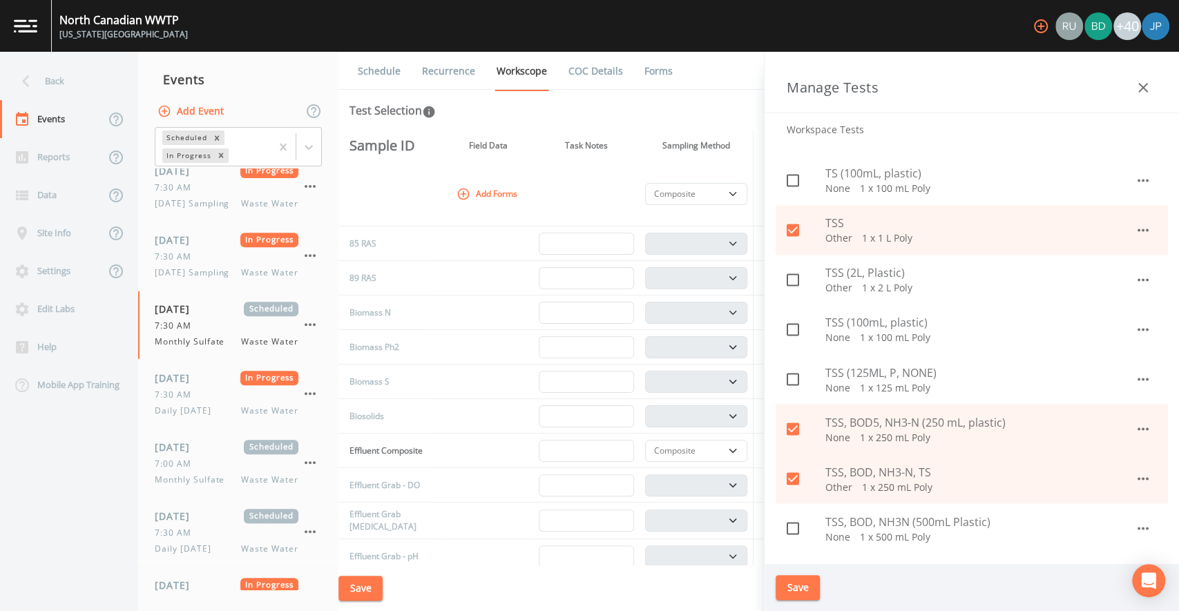
click at [1143, 89] on icon "button" at bounding box center [1142, 87] width 17 height 17
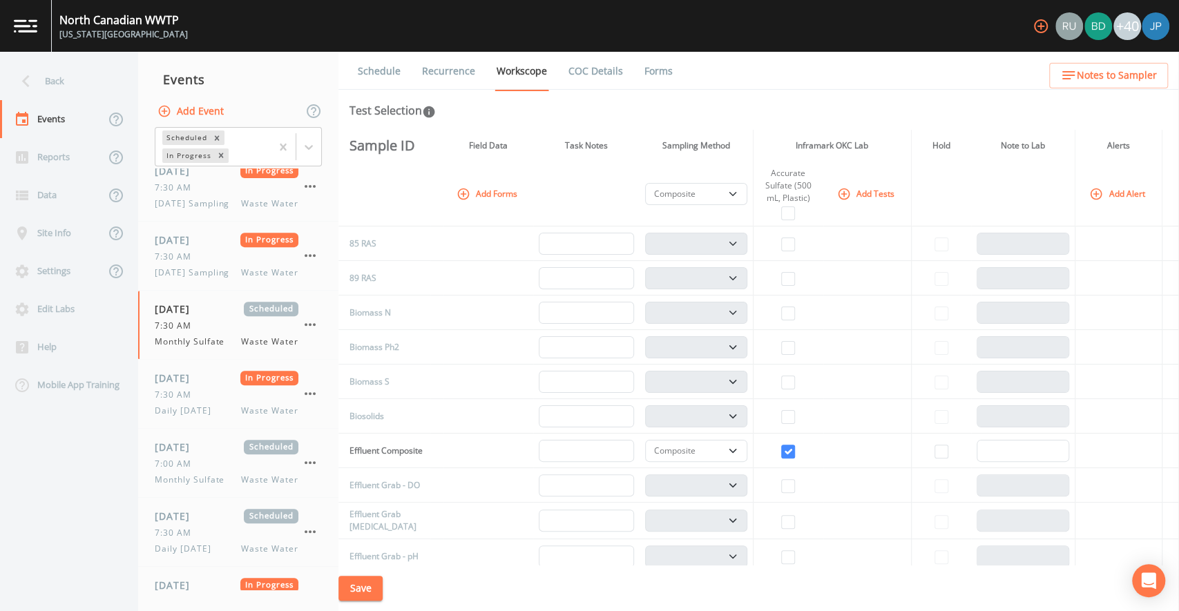
click at [874, 191] on button "Add Tests" at bounding box center [867, 193] width 66 height 23
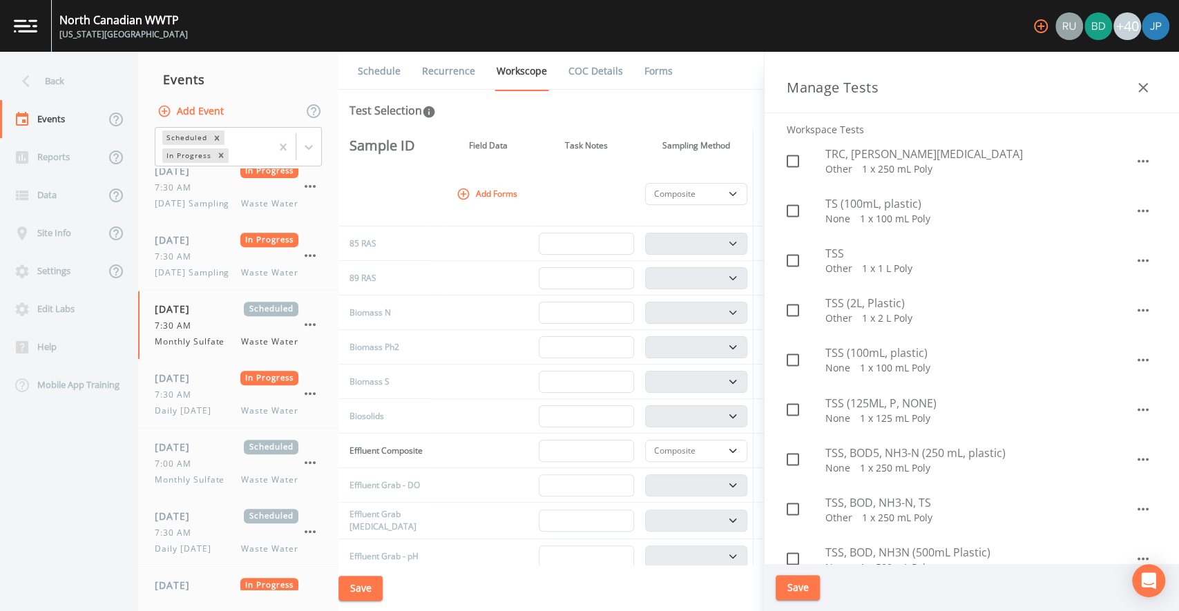
scroll to position [1476, 0]
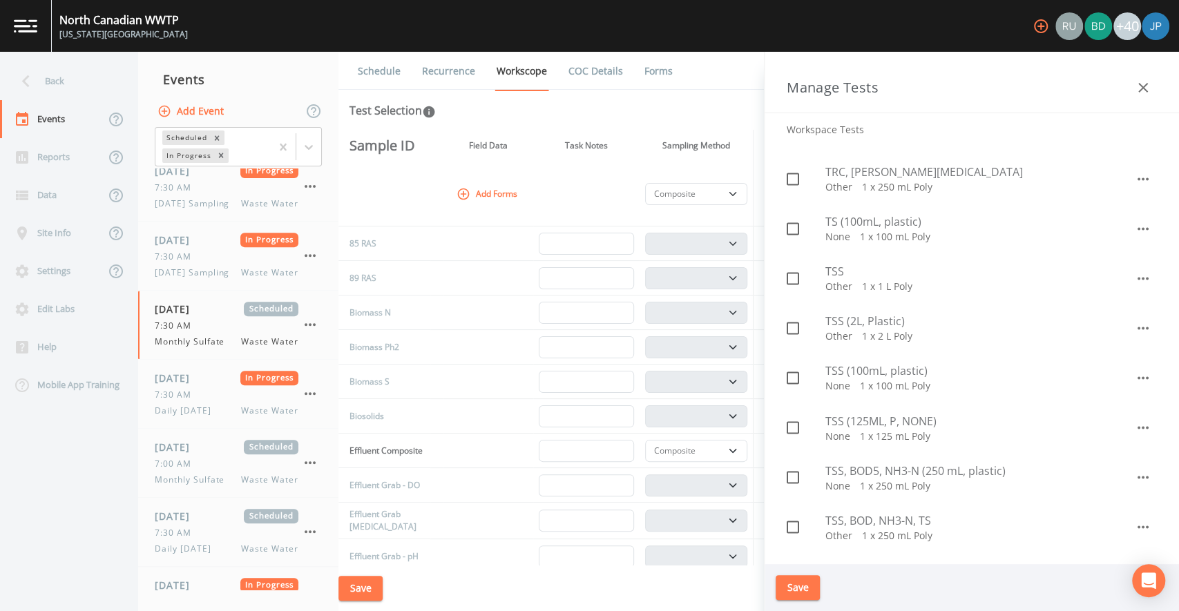
click at [1137, 90] on icon "button" at bounding box center [1142, 87] width 17 height 17
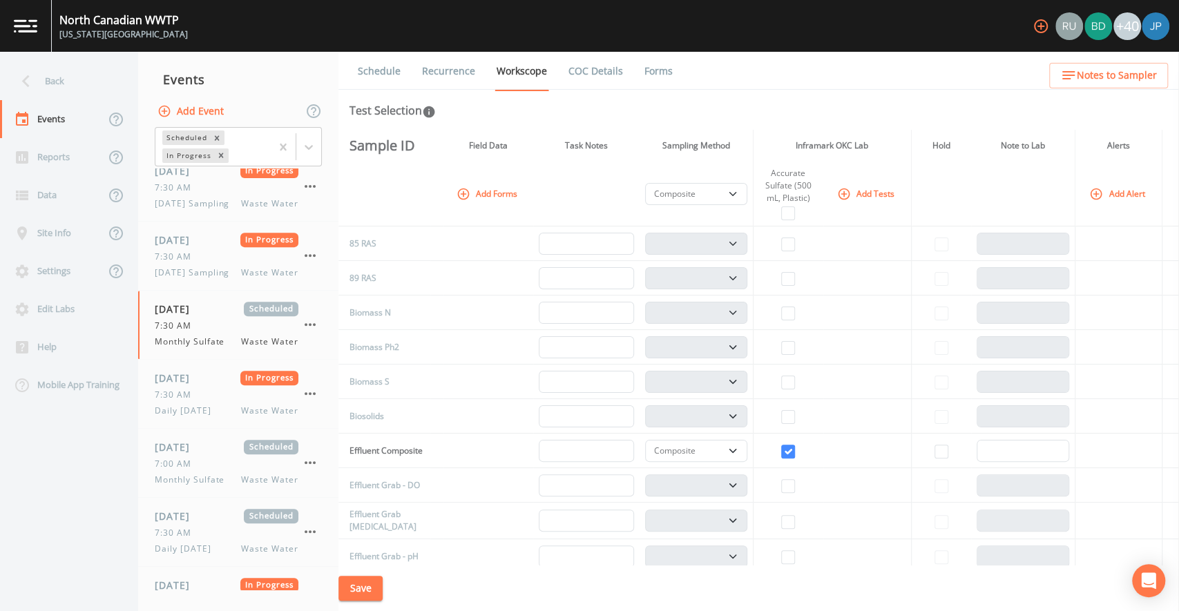
click at [919, 123] on div "Schedule Recurrence Workscope COC Details Forms Test Selection Sample ID Field …" at bounding box center [758, 331] width 840 height 559
drag, startPoint x: 768, startPoint y: 174, endPoint x: 809, endPoint y: 197, distance: 46.7
click at [809, 197] on div "Accurate Sulfate (500 mL, Plastic)" at bounding box center [788, 185] width 59 height 37
click at [811, 200] on div "Accurate Sulfate (500 mL, Plastic)" at bounding box center [788, 185] width 59 height 37
drag, startPoint x: 773, startPoint y: 173, endPoint x: 791, endPoint y: 187, distance: 22.6
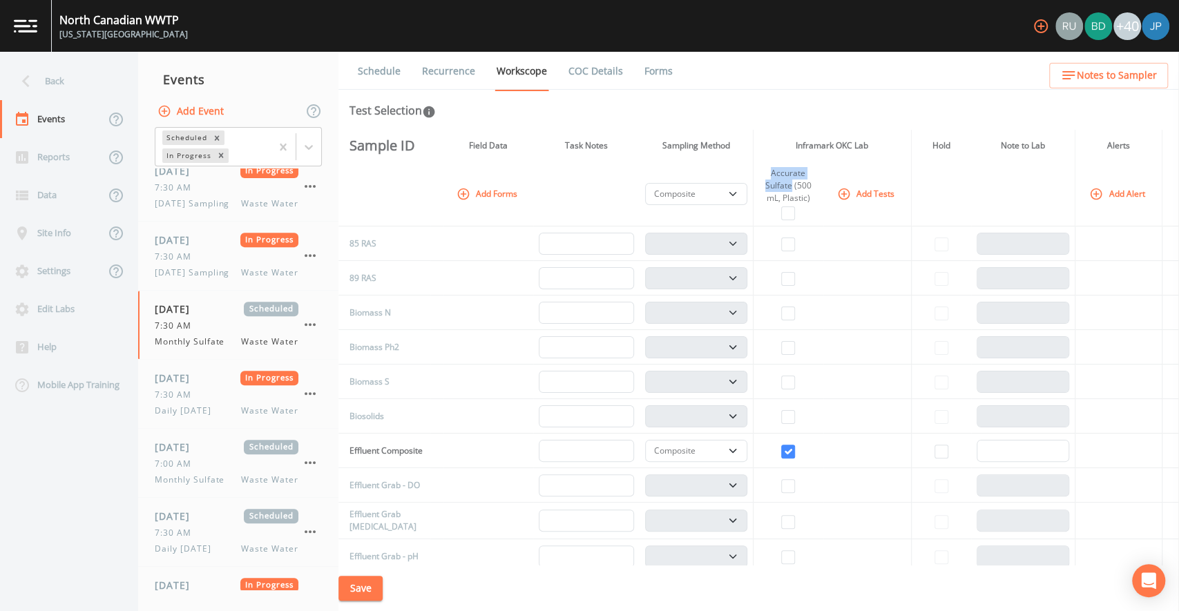
click at [791, 187] on div "Accurate Sulfate (500 mL, Plastic)" at bounding box center [788, 185] width 59 height 37
click at [790, 188] on div "Accurate Sulfate (500 mL, Plastic)" at bounding box center [788, 185] width 59 height 37
click at [855, 198] on button "Add Tests" at bounding box center [867, 193] width 66 height 23
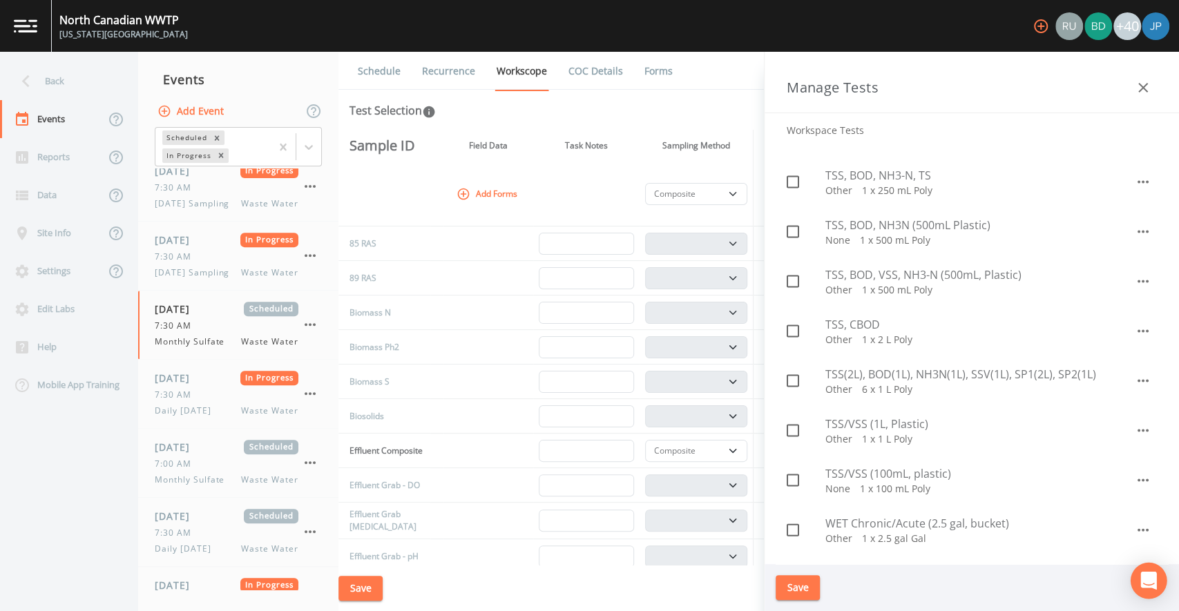
scroll to position [1815, 0]
